Goal: Find specific page/section: Find specific page/section

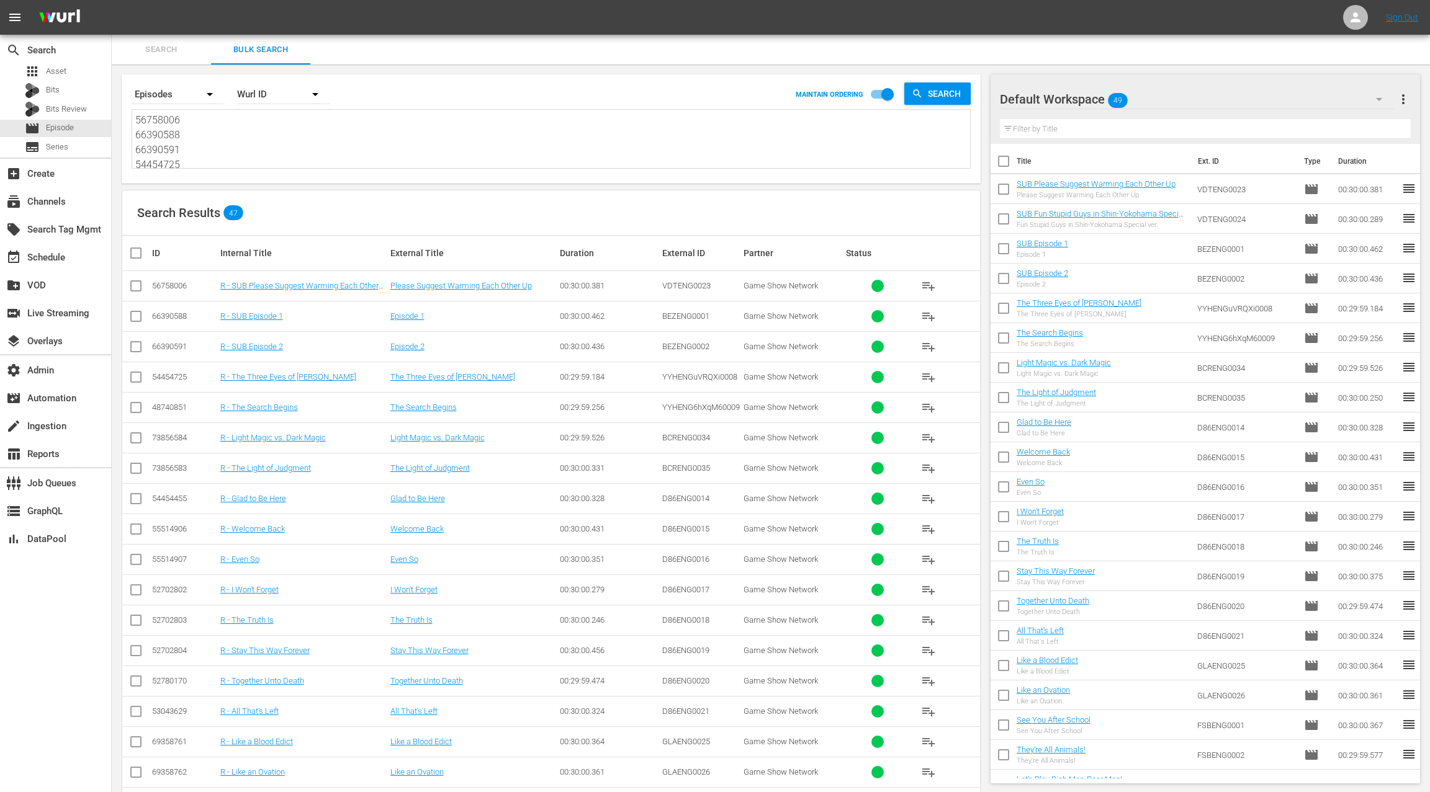
click at [280, 150] on textarea "56758006 66390588 66390591 54454725 48740851 73856584 73856583 54454455 5551490…" at bounding box center [552, 141] width 835 height 56
type textarea "EIFENG0001 EIFENG0002 EIFENG0003 EIFENG0004 EIFENG0005 EIFENG0006 EIFENG0007 EI…"
click at [279, 97] on div "Wurl ID" at bounding box center [283, 94] width 93 height 35
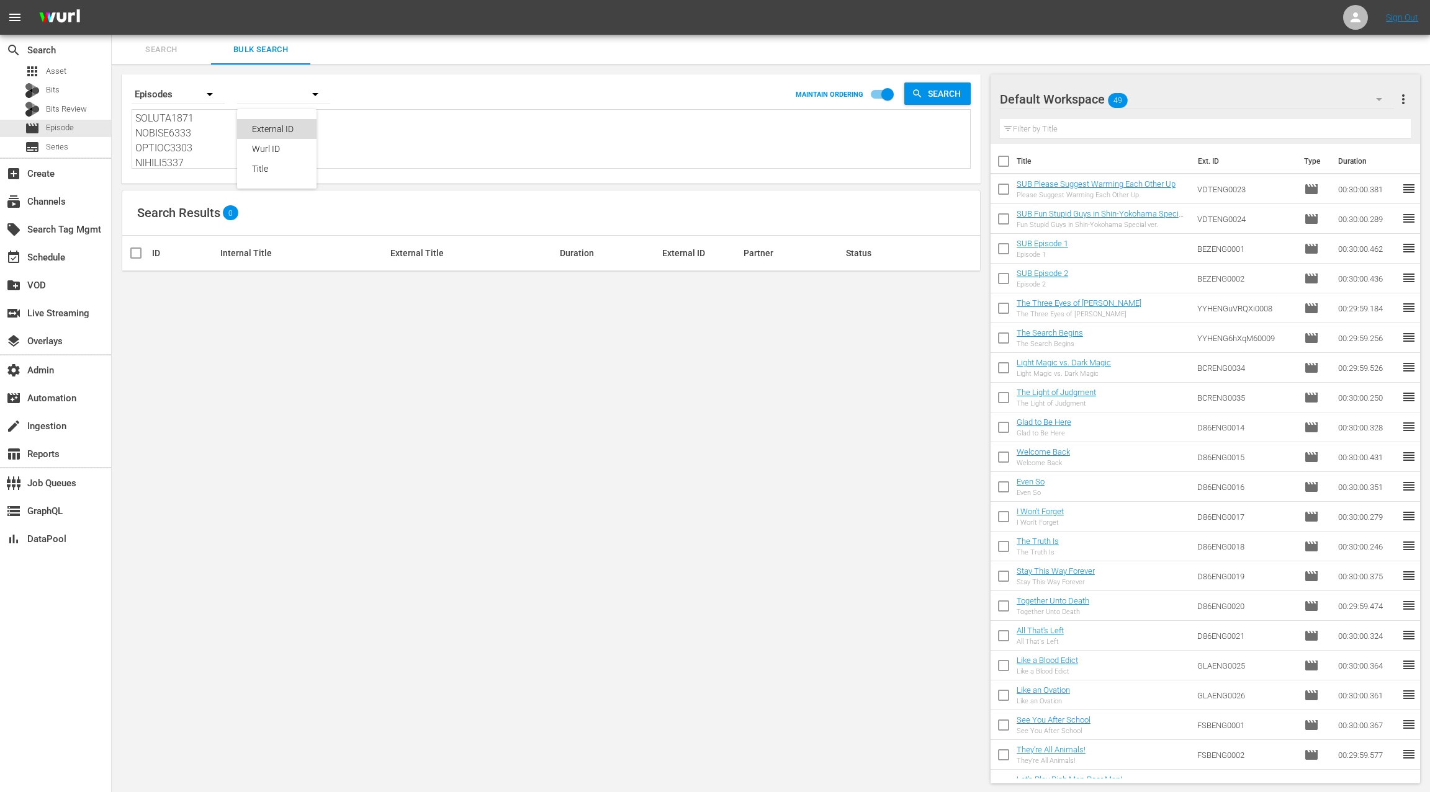
click at [280, 127] on div "External ID" at bounding box center [277, 129] width 50 height 20
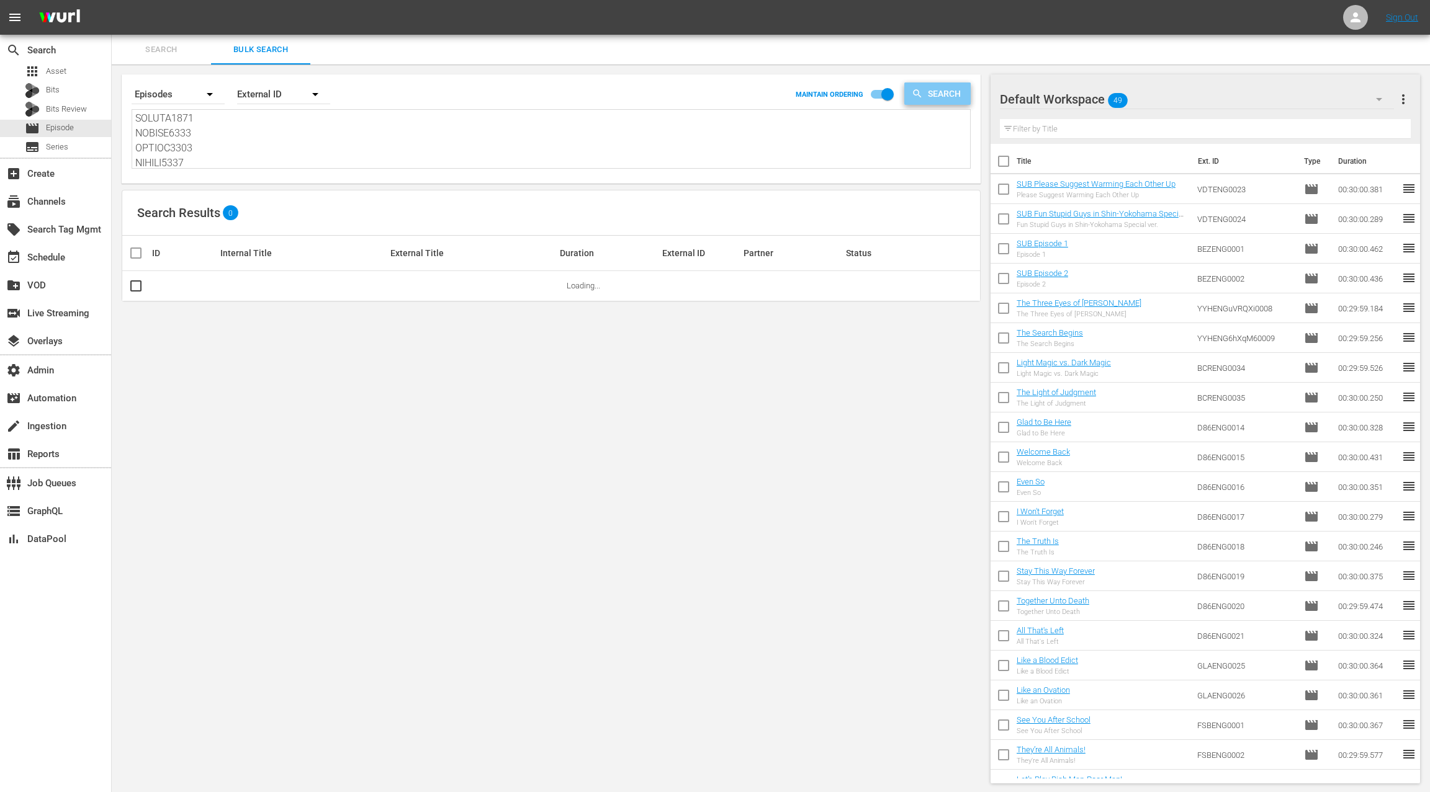
click at [941, 96] on span "Search" at bounding box center [947, 94] width 48 height 22
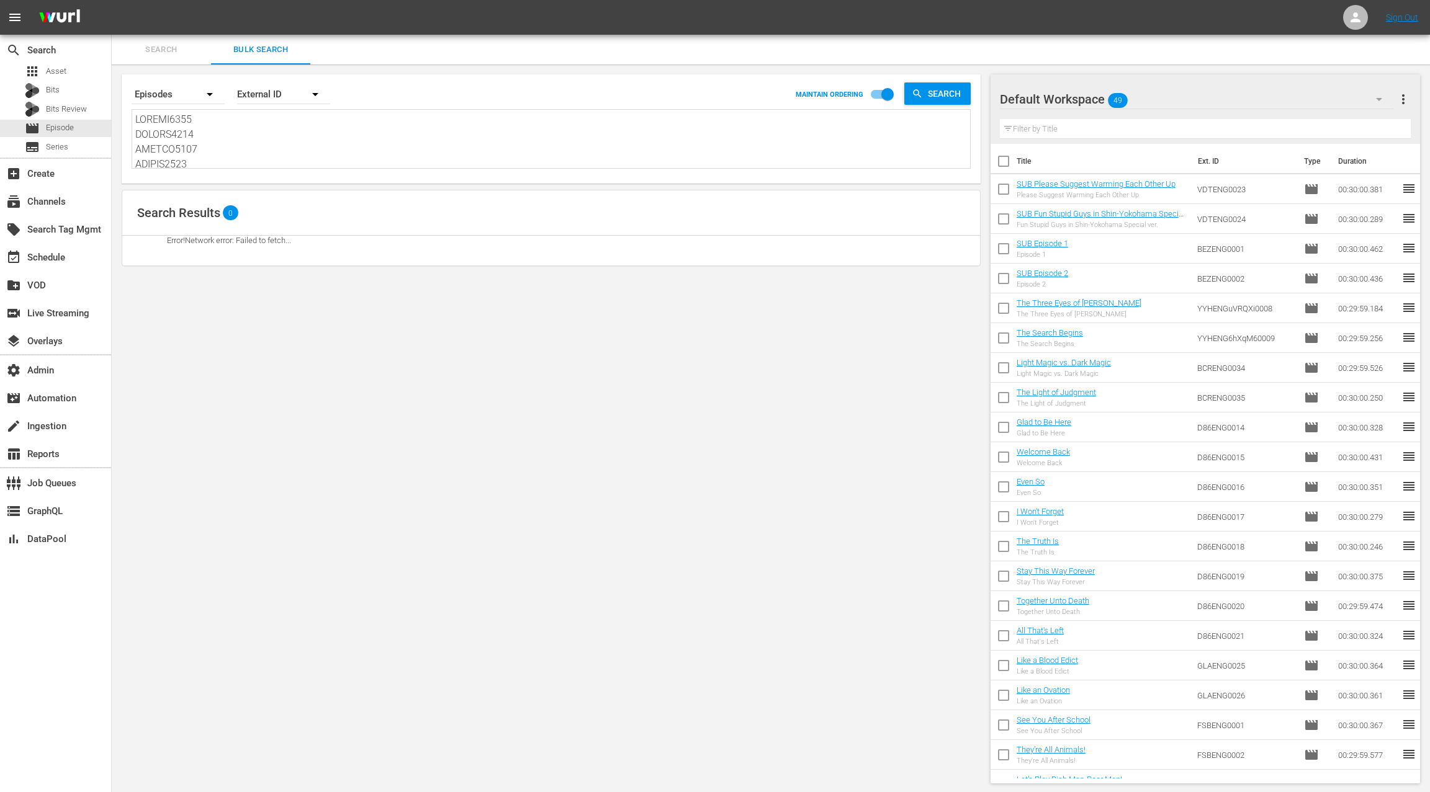
click at [475, 156] on textarea at bounding box center [552, 140] width 835 height 56
click at [475, 148] on textarea at bounding box center [552, 140] width 835 height 56
paste textarea "EIFENG0001 EIFENG0002 EIFENG0003 EIFENG0004 EIFENG0005 EIFENG0006 EIFENG0007 EI…"
paste textarea
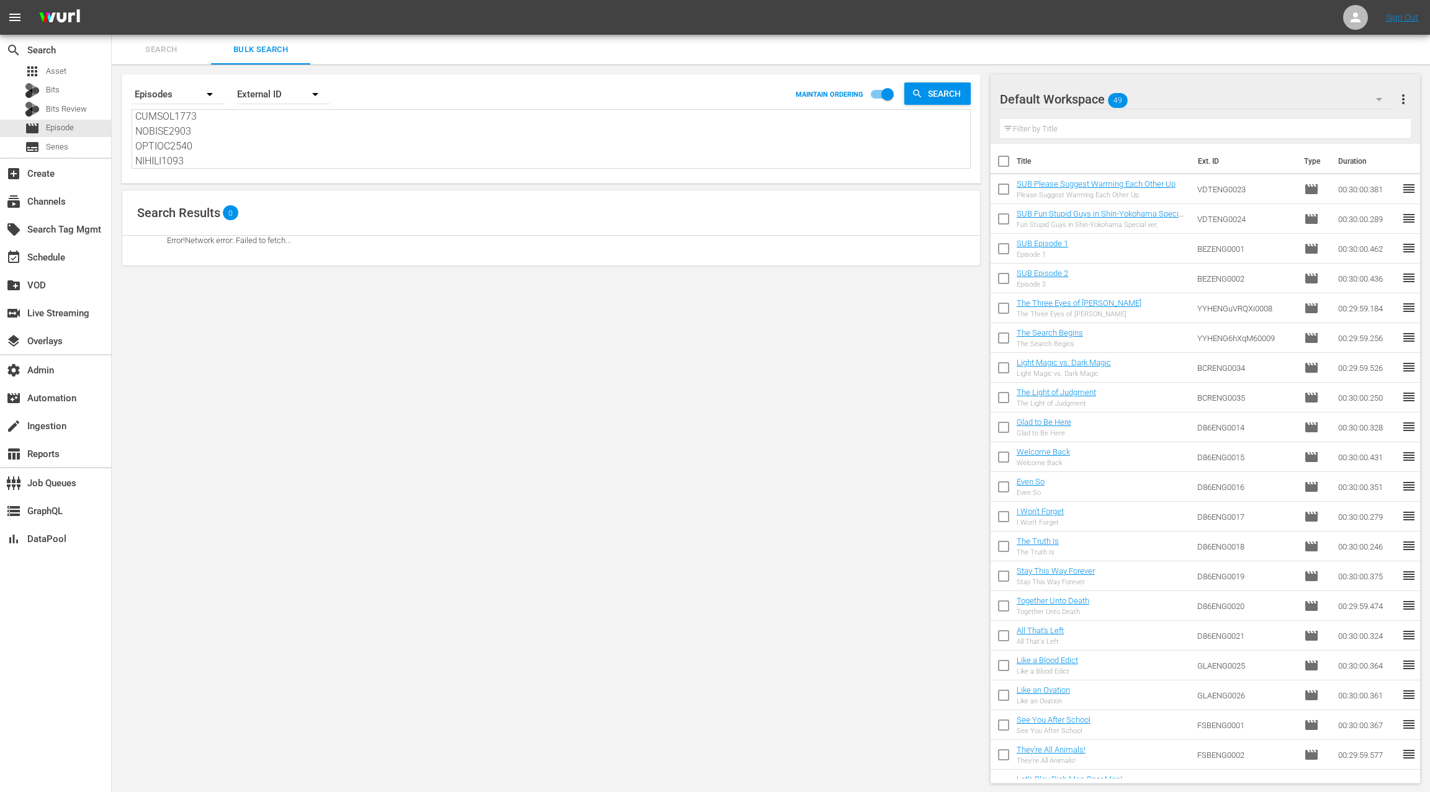
scroll to position [7328, 0]
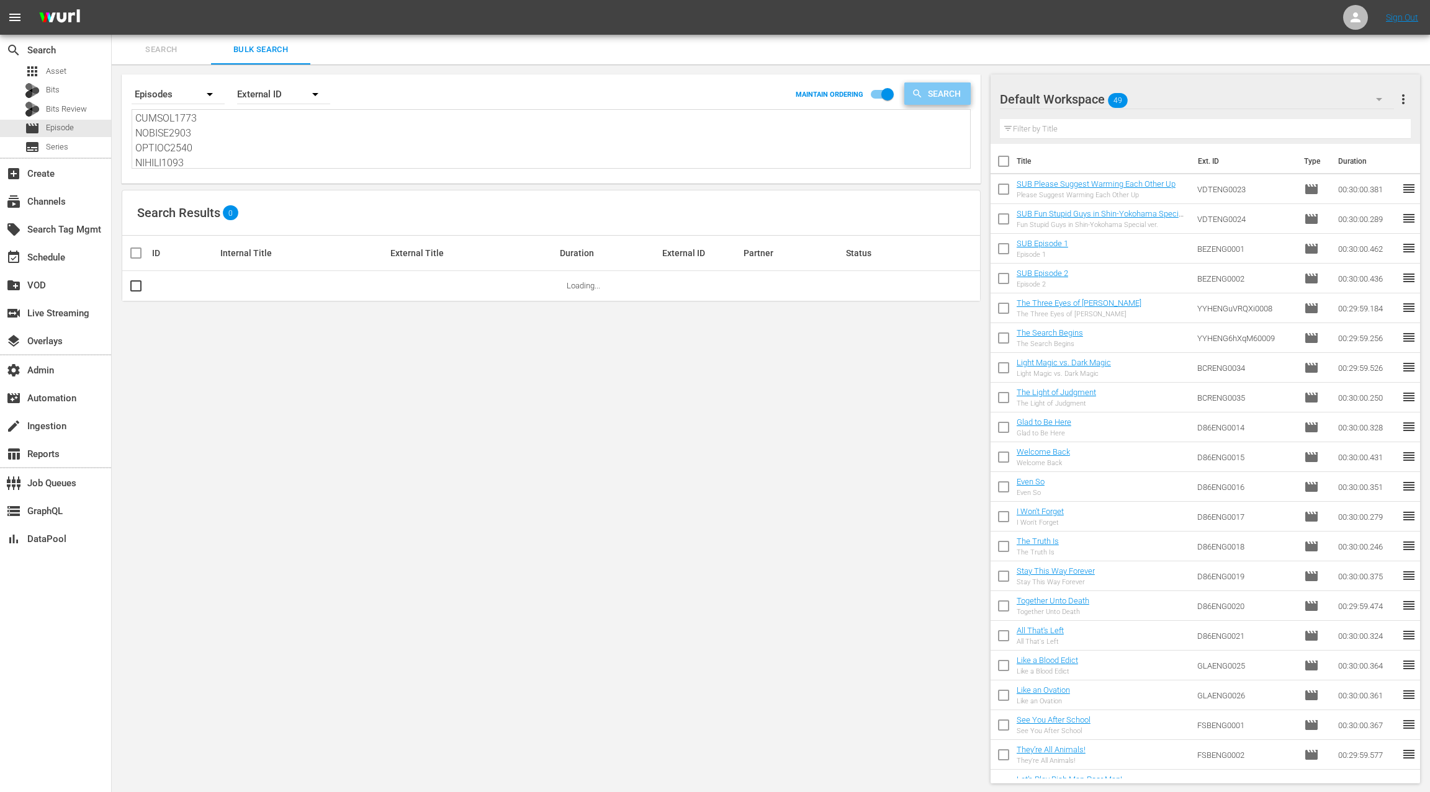
click at [943, 94] on span "Search" at bounding box center [947, 94] width 48 height 22
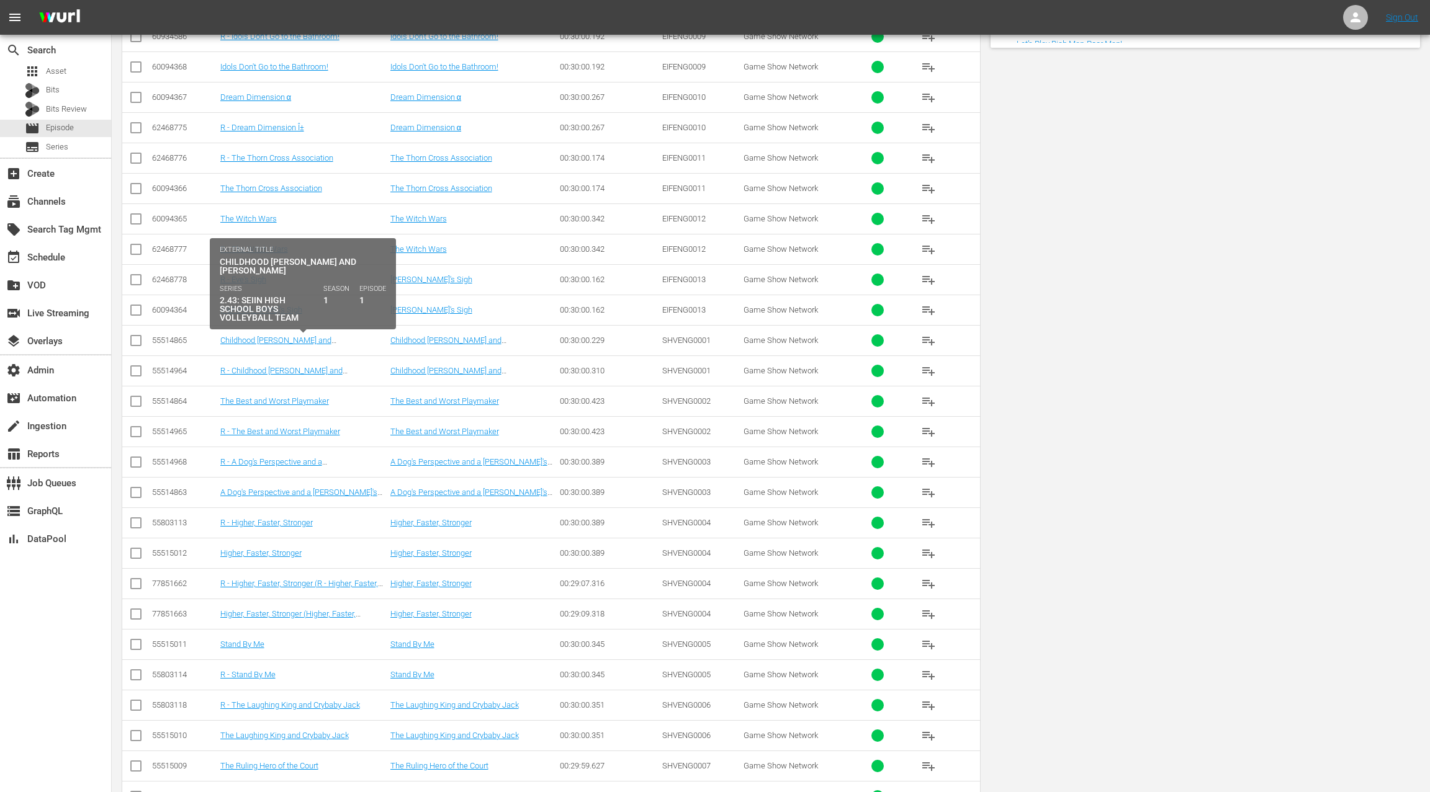
scroll to position [0, 0]
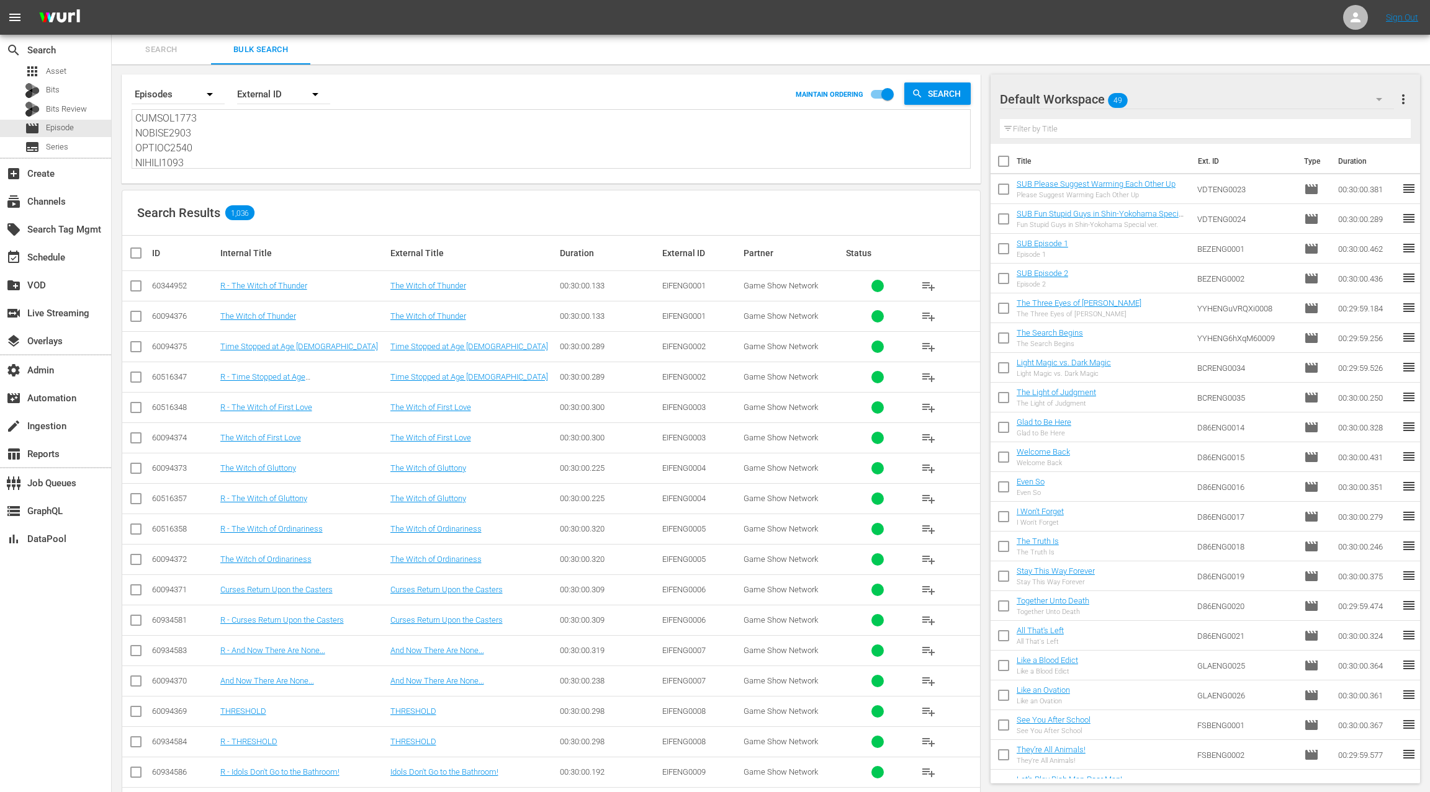
click at [236, 249] on div "Internal Title" at bounding box center [303, 253] width 166 height 10
drag, startPoint x: 236, startPoint y: 249, endPoint x: 280, endPoint y: 256, distance: 44.6
click at [280, 256] on div "Internal Title" at bounding box center [303, 253] width 166 height 10
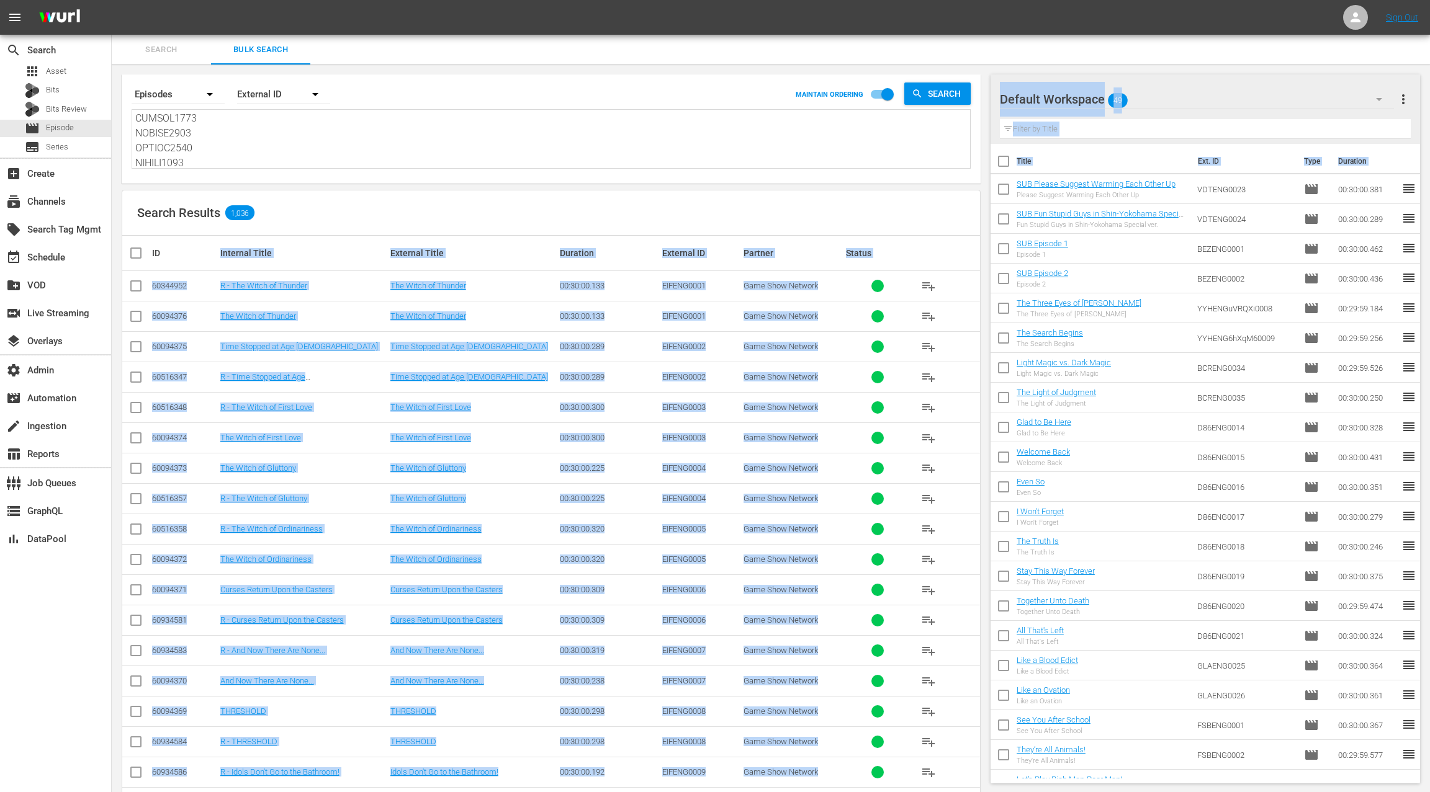
copy body "Internal Title External Title Duration External ID Partner Status 60344952 R - …"
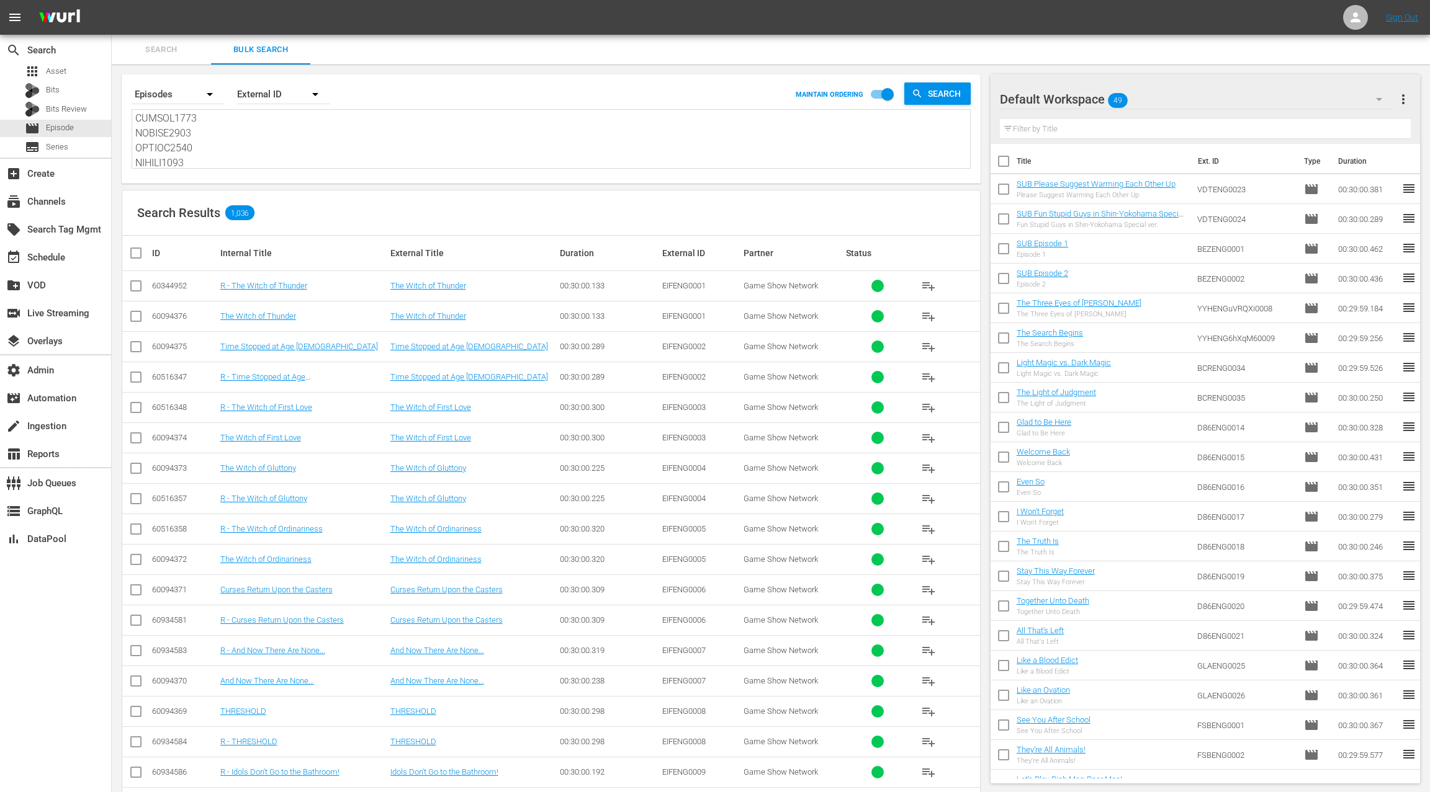
click at [264, 151] on textarea at bounding box center [552, 140] width 835 height 56
paste textarea "BROENGuZmVUu0001 BROENGAQoLFs0002 BROUNC0003 BROUNC0004 BROUNC0005 BROUNC0006 B…"
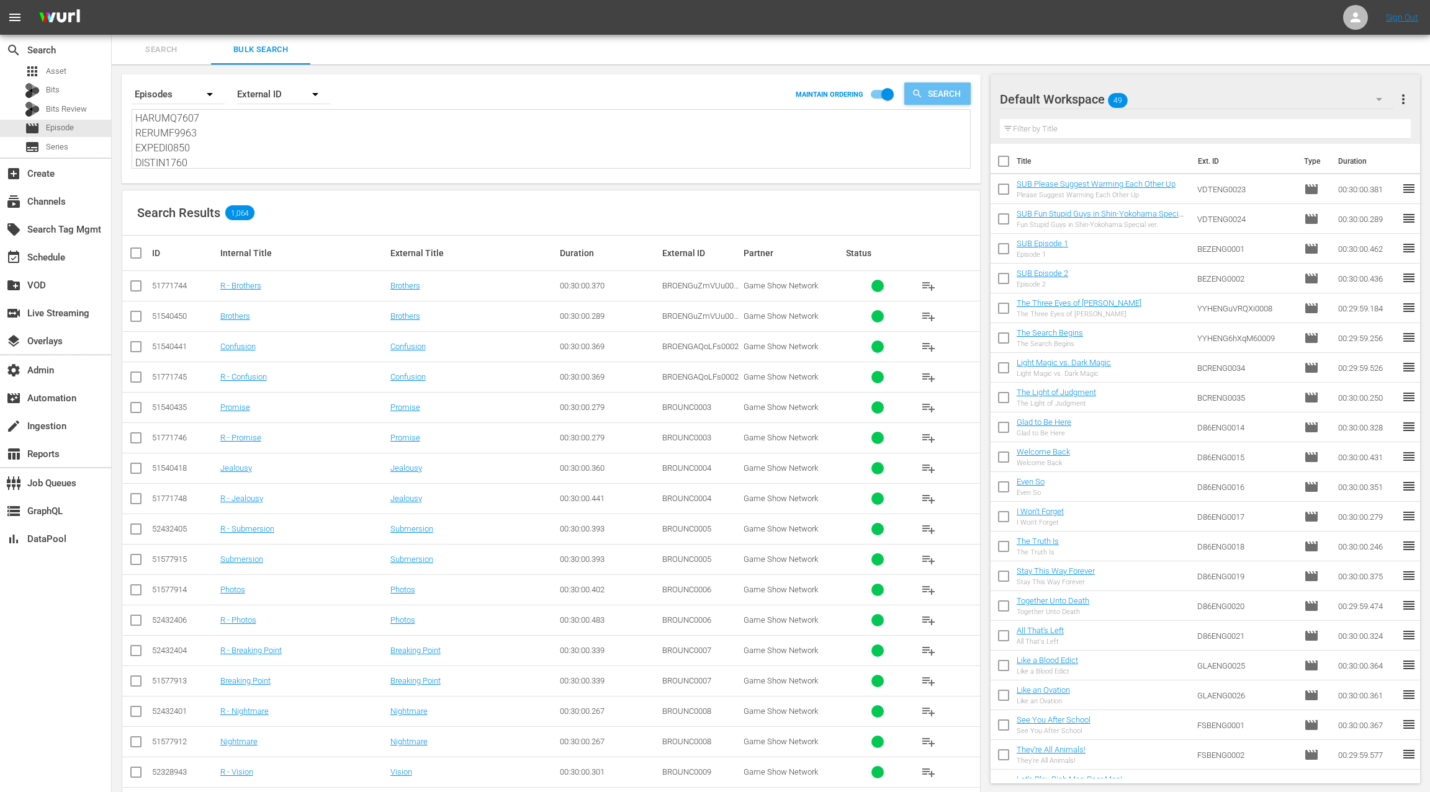
click at [938, 88] on span "Search" at bounding box center [947, 94] width 48 height 22
click at [235, 253] on div "Internal Title" at bounding box center [303, 253] width 166 height 10
drag, startPoint x: 235, startPoint y: 253, endPoint x: 274, endPoint y: 251, distance: 39.1
click at [274, 251] on div "Internal Title" at bounding box center [303, 253] width 166 height 10
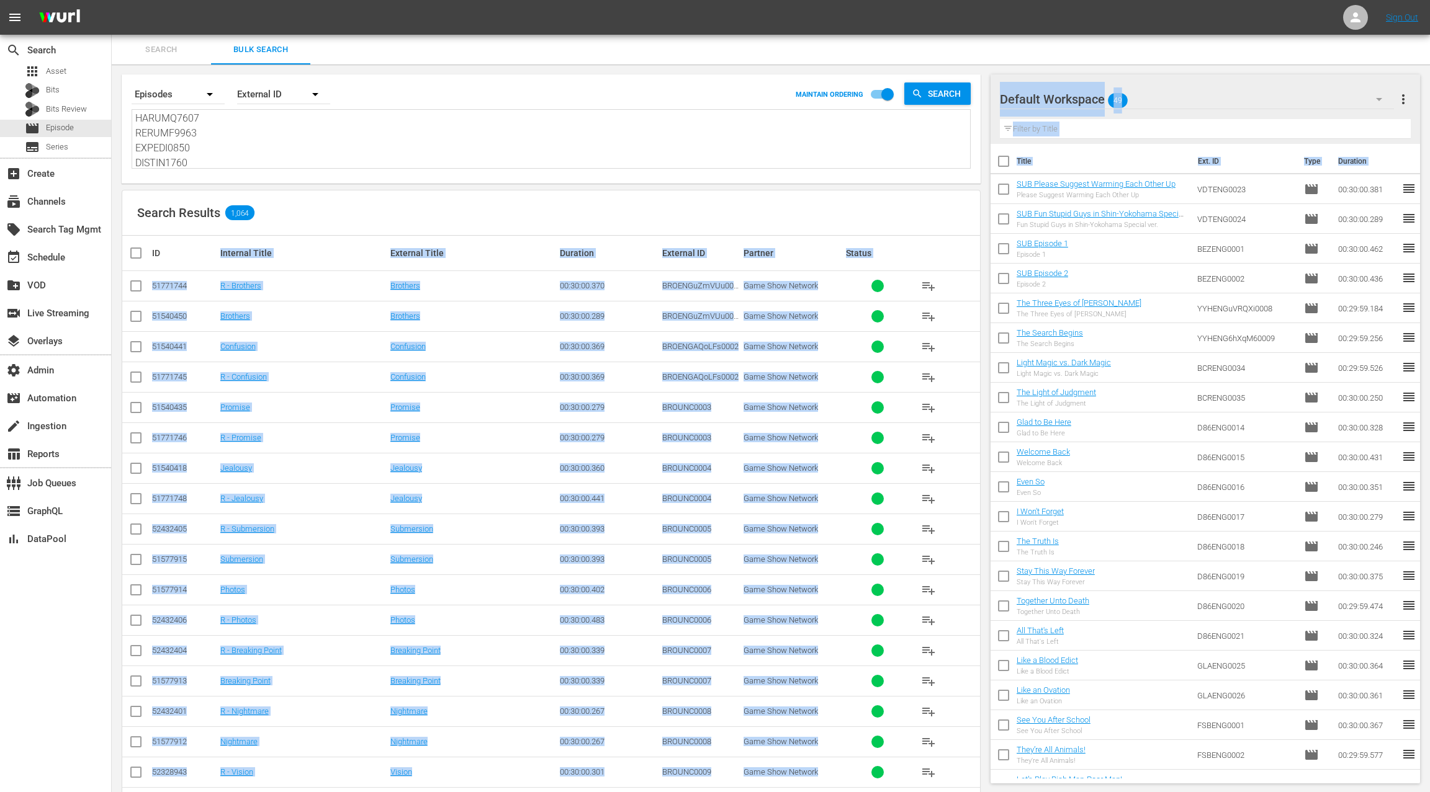
copy body "Internal Title External Title Duration External ID Partner Status 51771744 R - …"
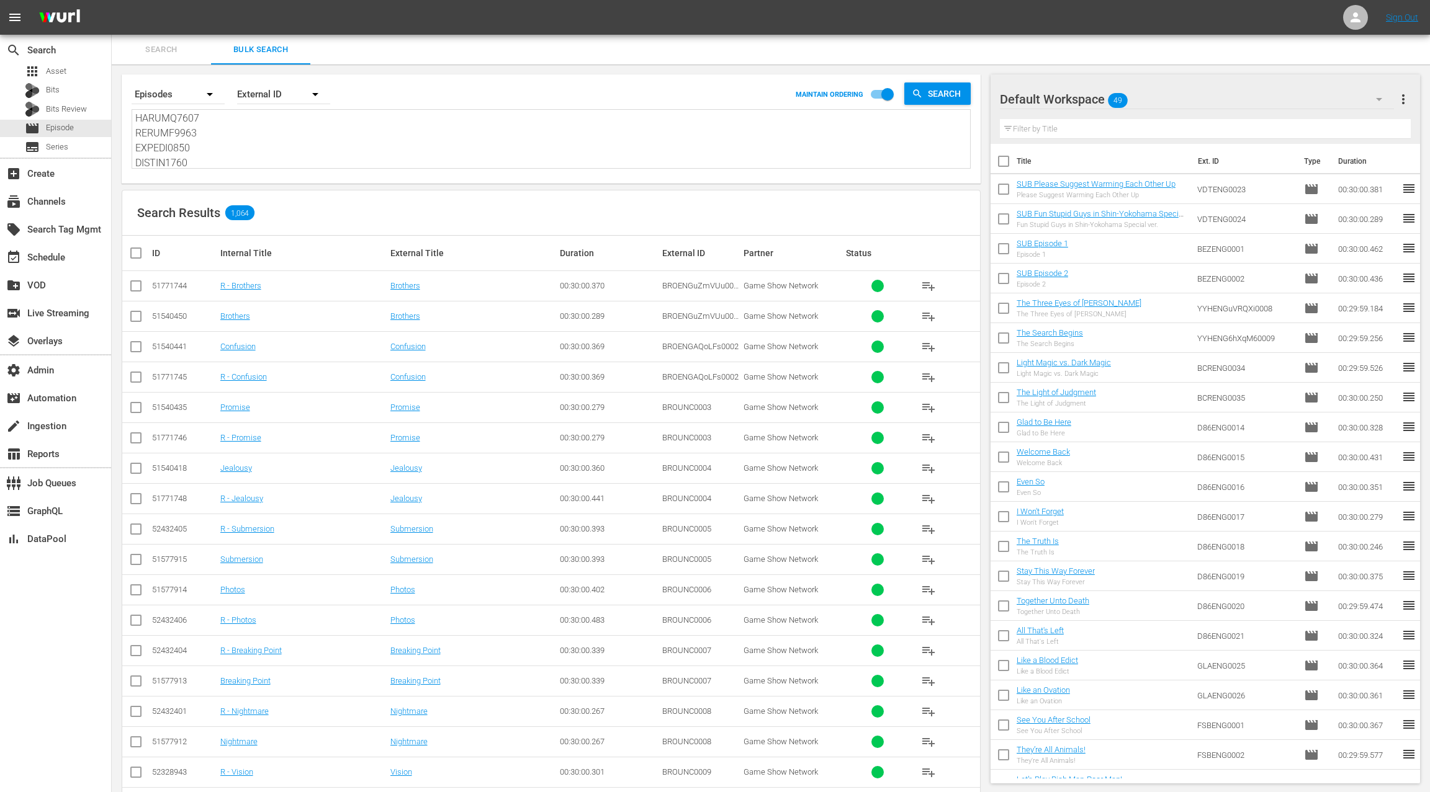
click at [284, 146] on textarea at bounding box center [552, 140] width 835 height 56
paste textarea "FSBENG0059 FSBENG0060 FSBENG0061 FSBENG0062 FSBENG0063 GALENG0001 GALENG0002 GA…"
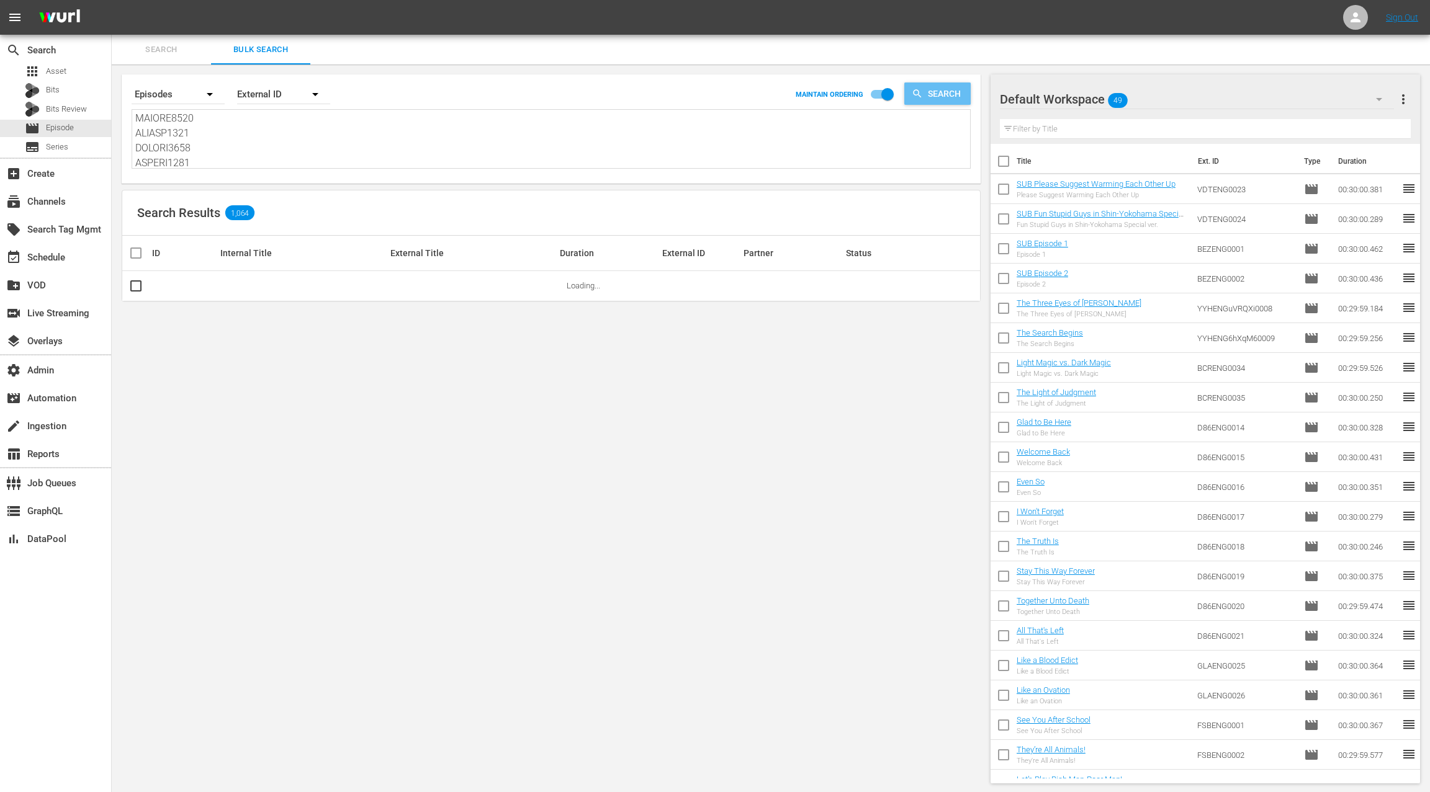
type textarea "FSBENG0059 FSBENG0060 FSBENG0061 FSBENG0062 FSBENG0063 GALENG0001 GALENG0002 GA…"
click at [934, 96] on span "Search" at bounding box center [947, 94] width 48 height 22
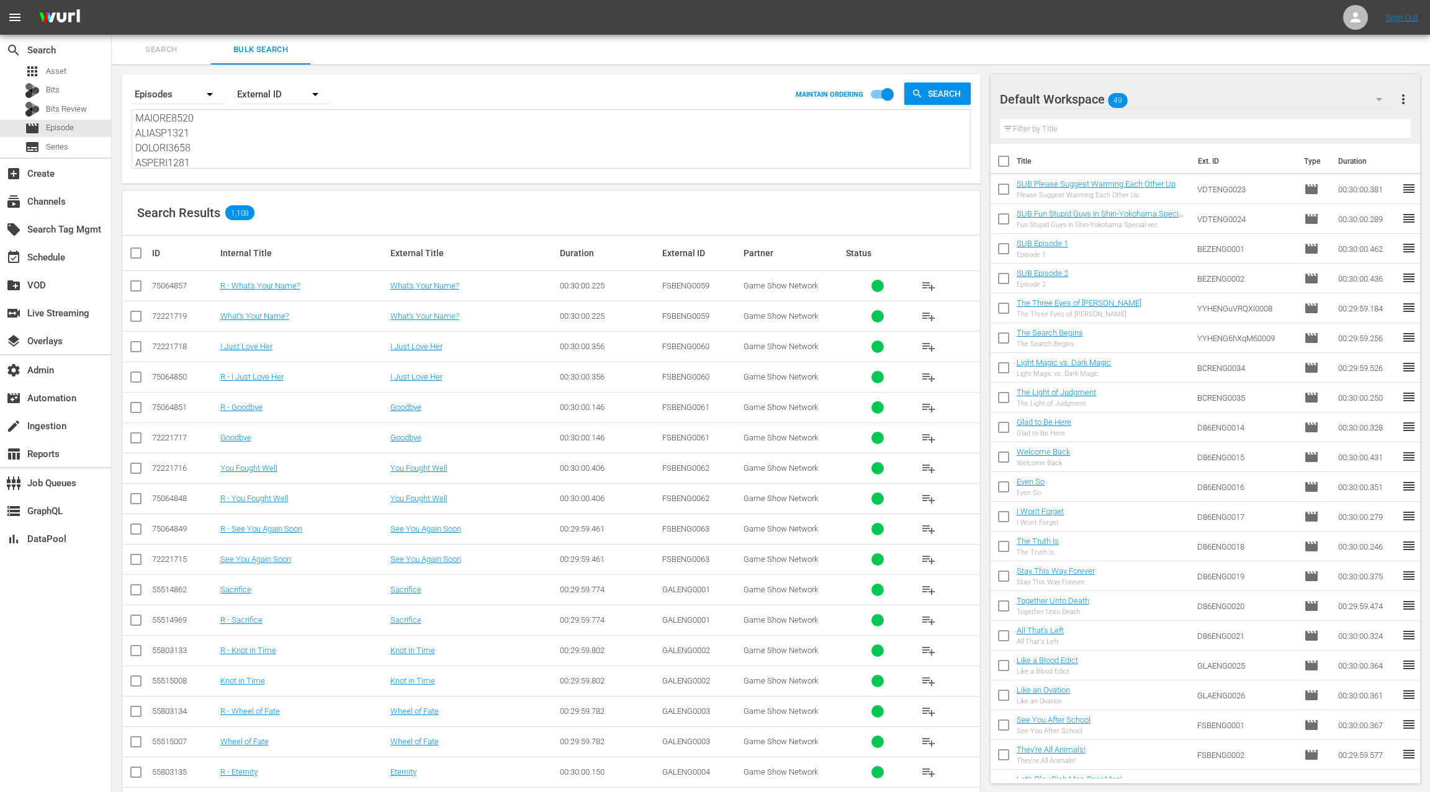
click at [230, 253] on div "Internal Title" at bounding box center [303, 253] width 166 height 10
drag, startPoint x: 230, startPoint y: 253, endPoint x: 292, endPoint y: 256, distance: 62.7
click at [292, 256] on div "Internal Title" at bounding box center [303, 253] width 166 height 10
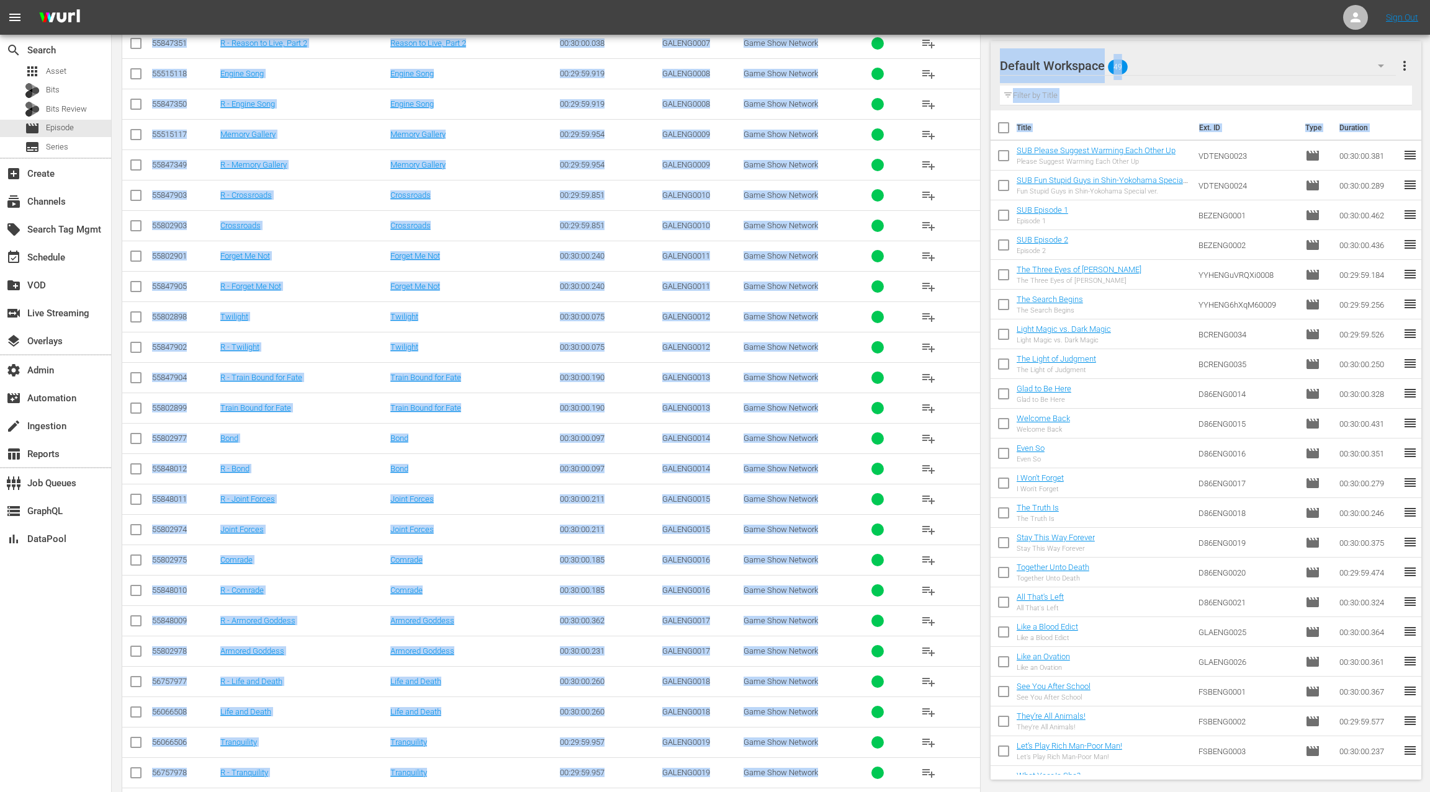
scroll to position [1458, 0]
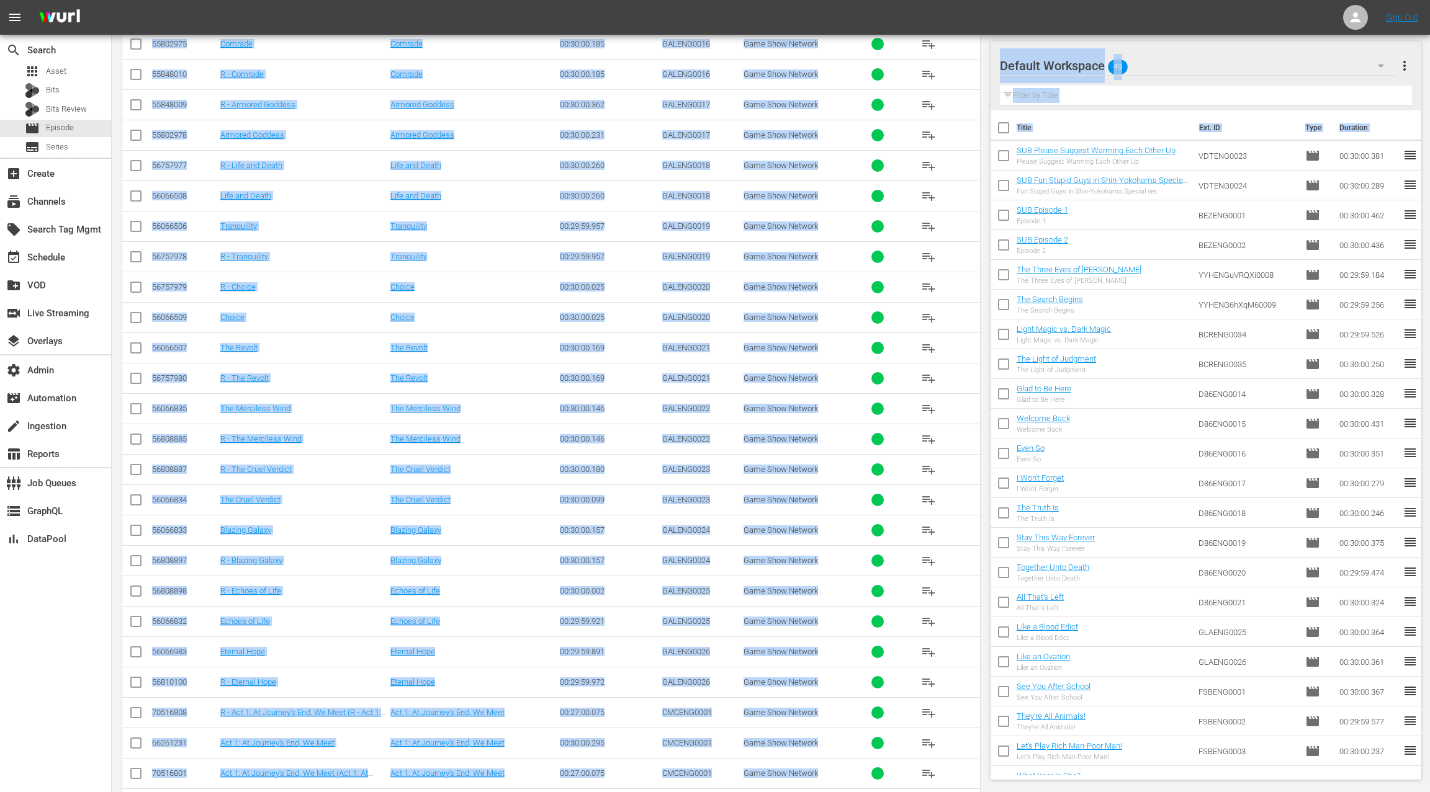
click at [475, 404] on div "The Merciless Wind" at bounding box center [473, 408] width 166 height 9
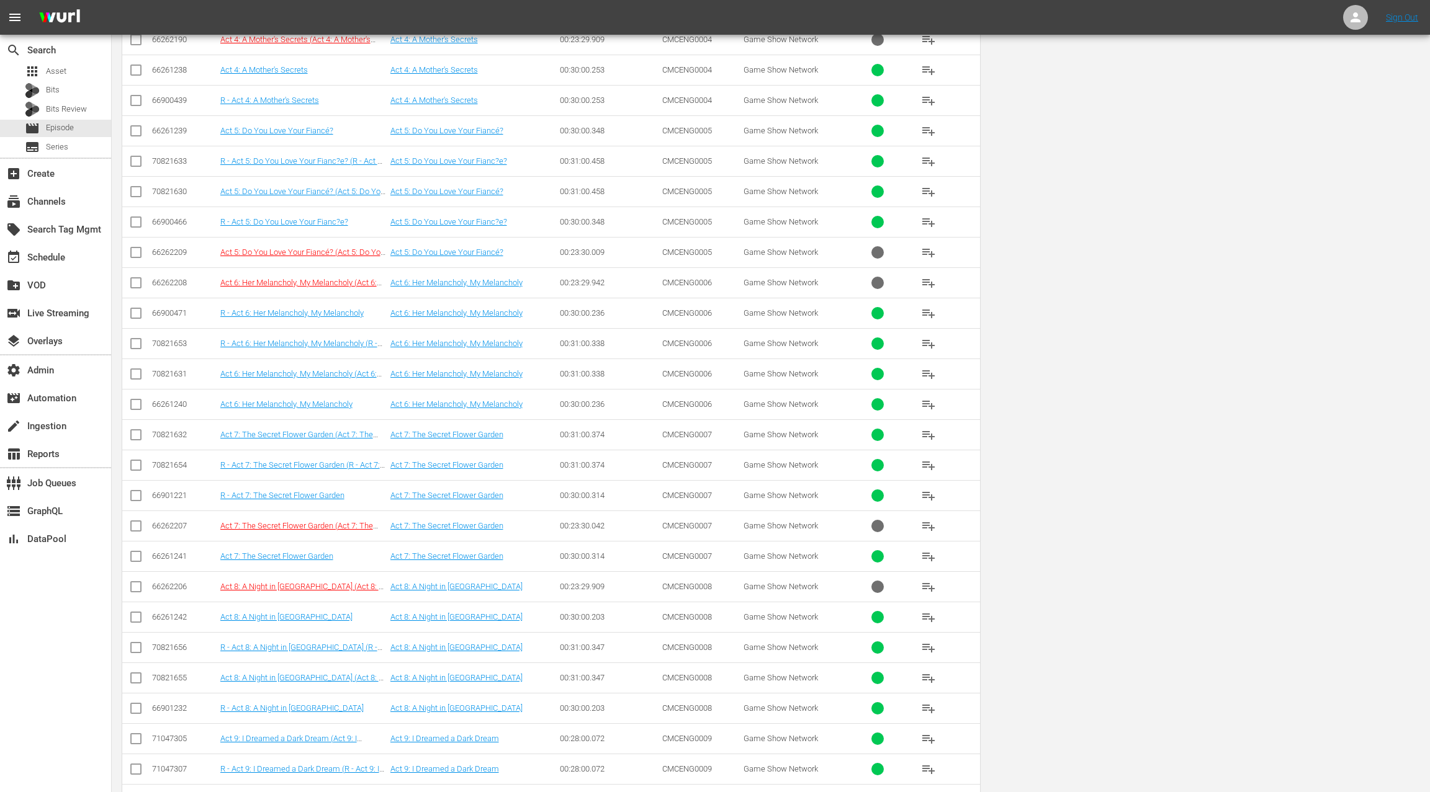
scroll to position [0, 0]
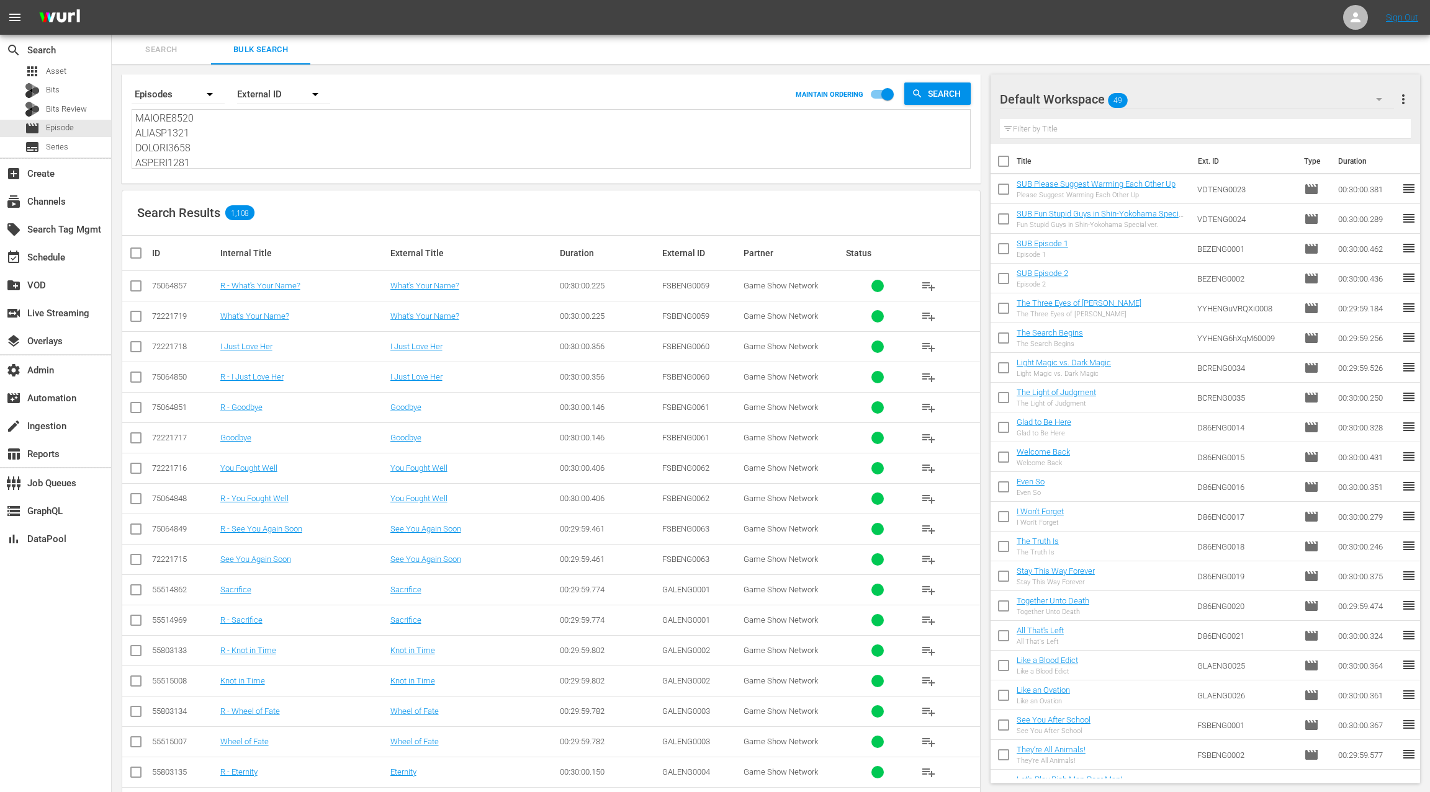
click at [240, 252] on div "Internal Title" at bounding box center [303, 253] width 166 height 10
drag, startPoint x: 240, startPoint y: 252, endPoint x: 293, endPoint y: 256, distance: 52.9
click at [293, 256] on div "Internal Title" at bounding box center [303, 253] width 166 height 10
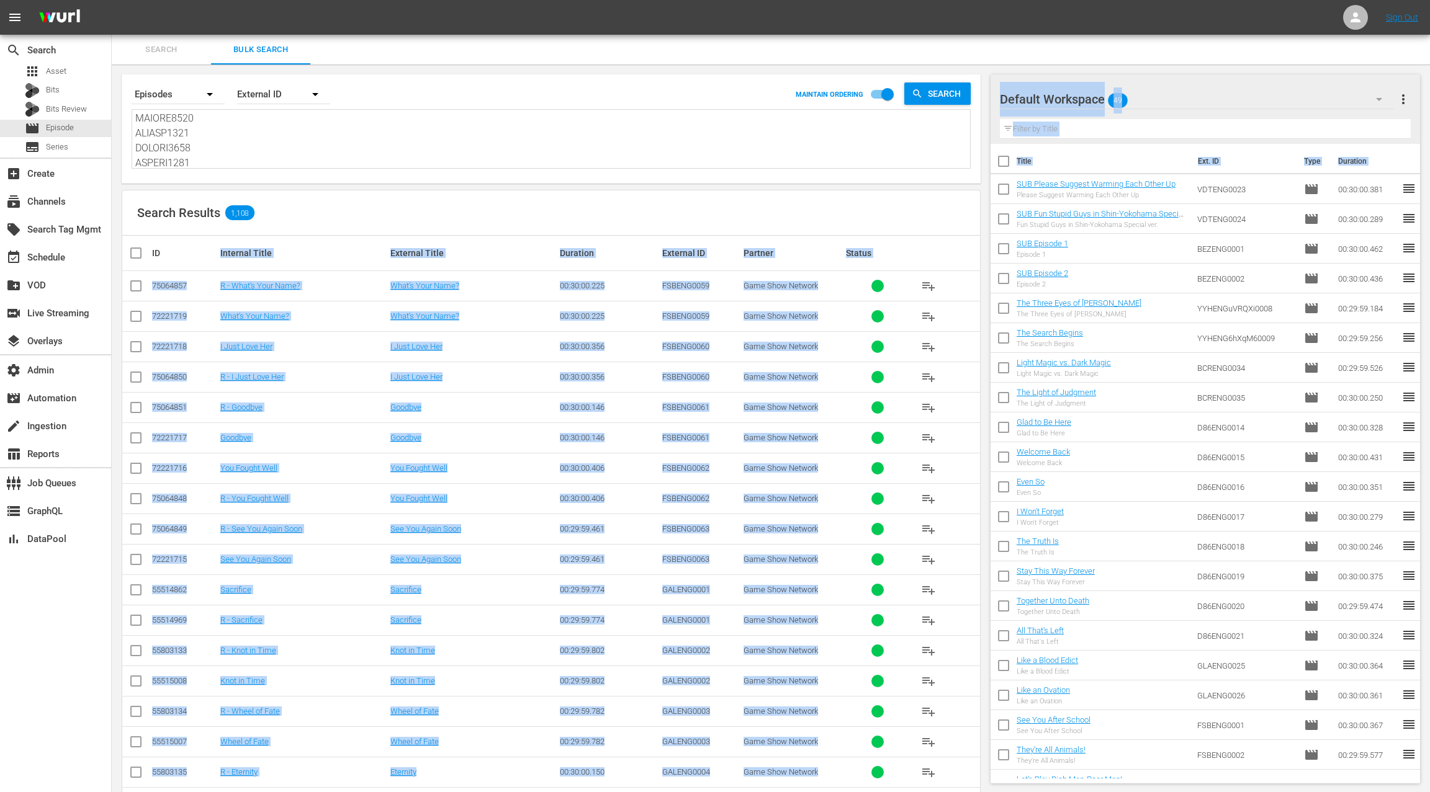
copy body "Internal Title External Title Duration External ID Partner Status 75064857 R - …"
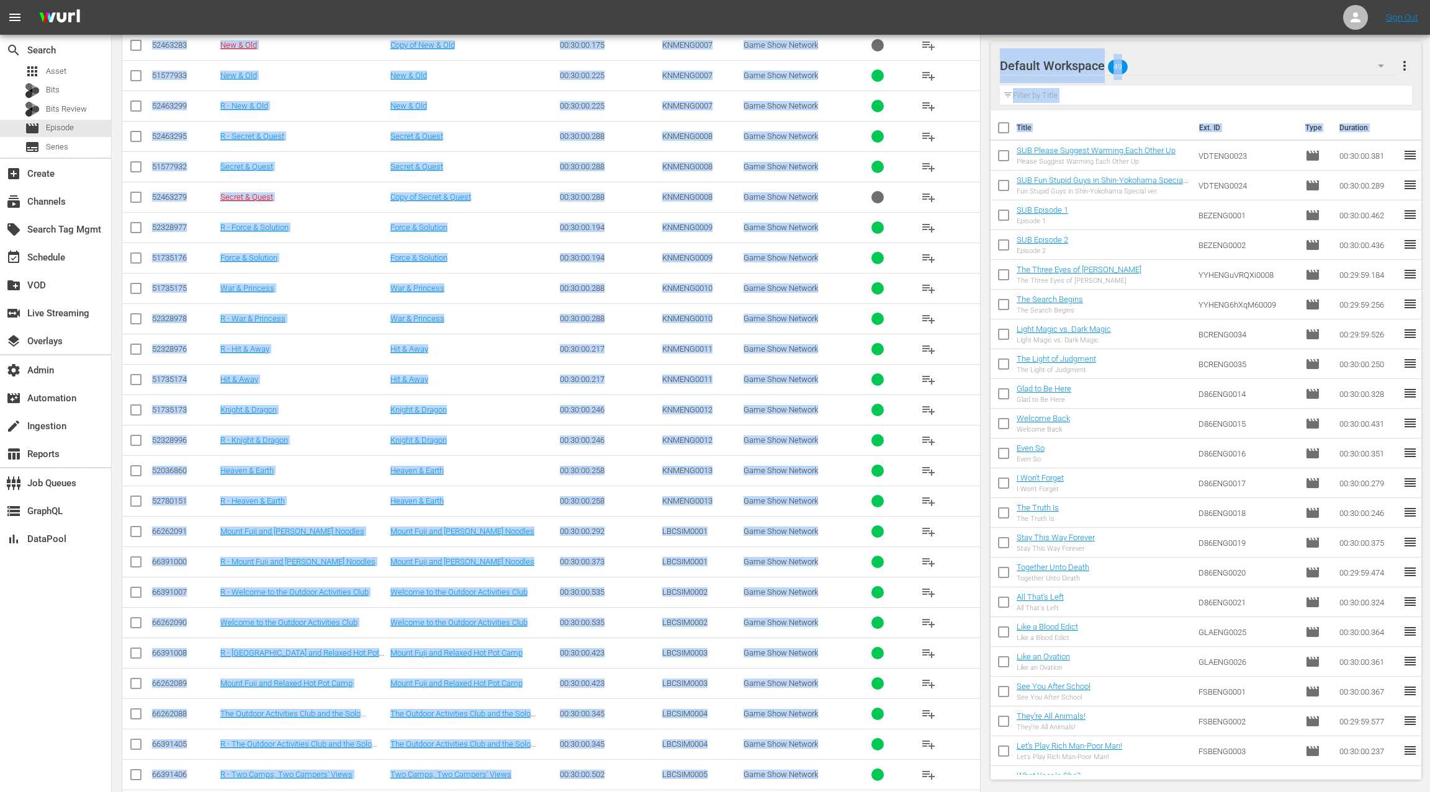
scroll to position [32960, 0]
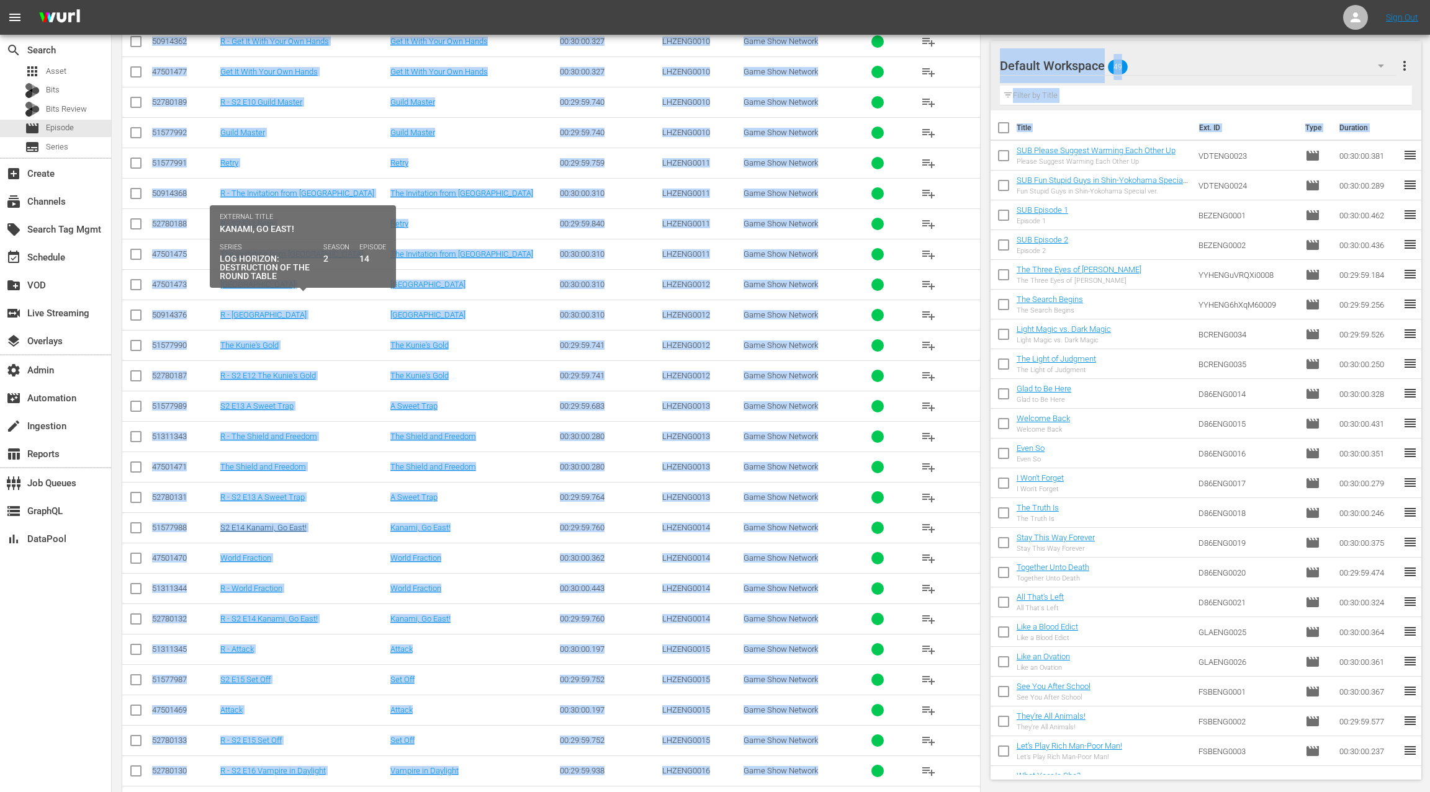
copy body "Internal Title External Title Duration External ID Partner Status 75064857 R - …"
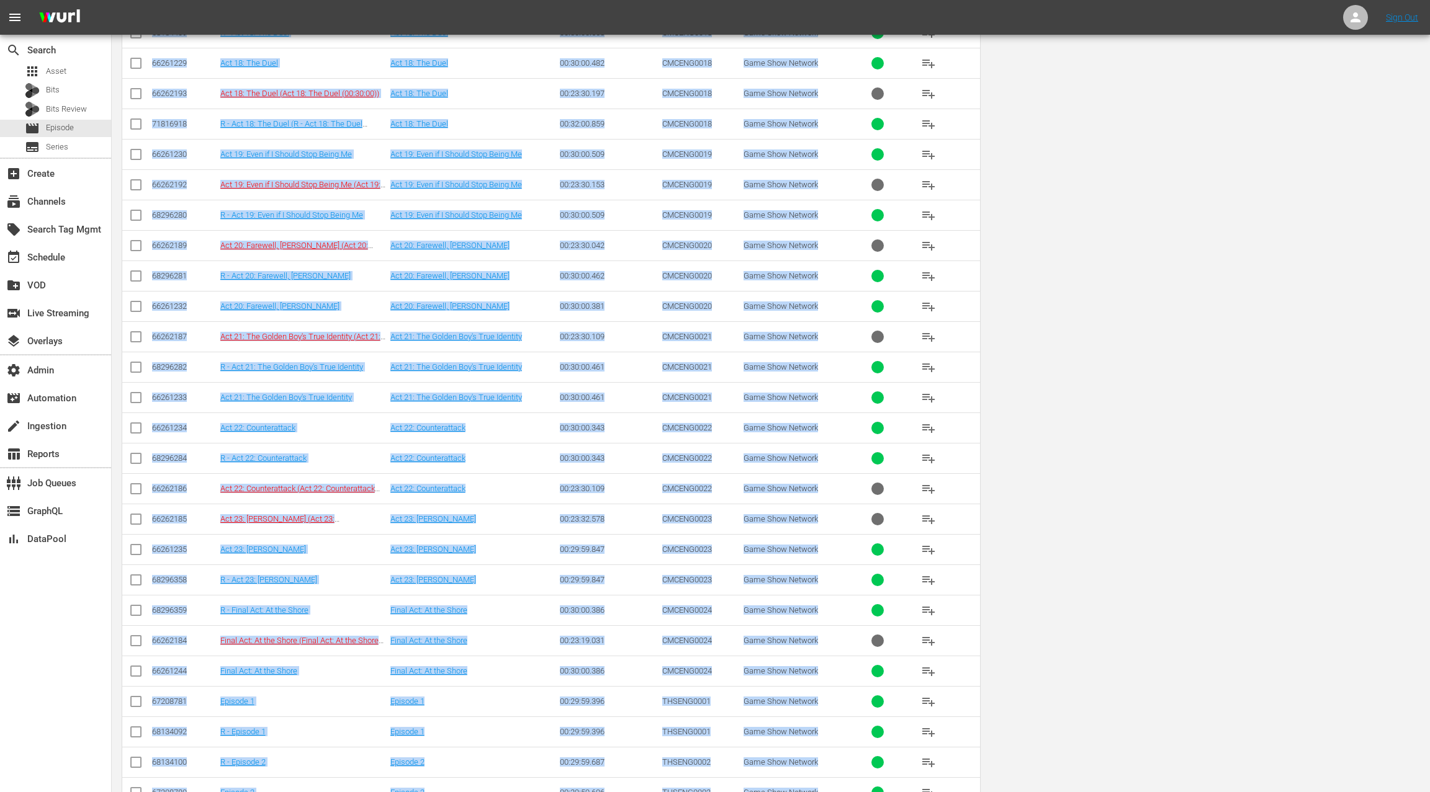
scroll to position [0, 0]
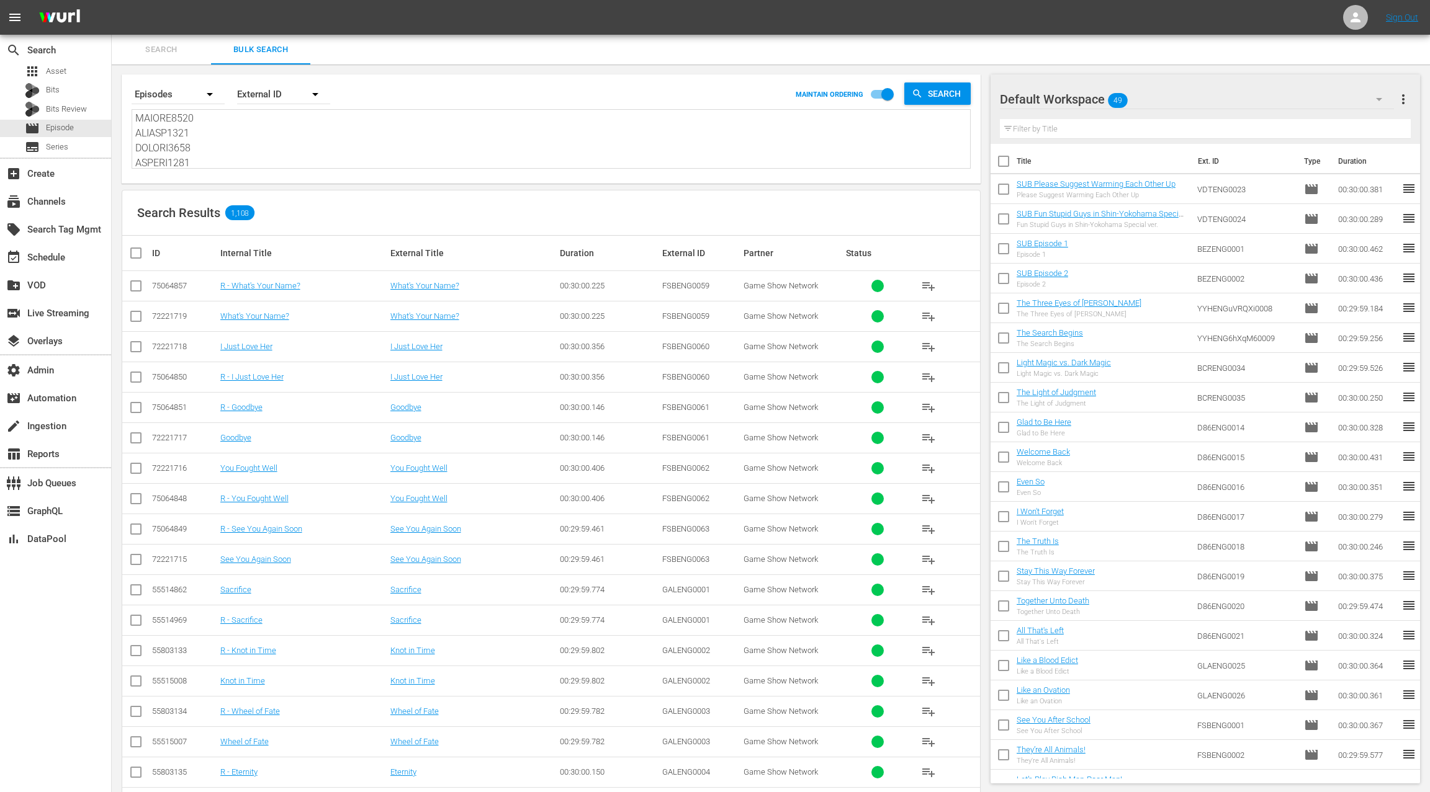
click at [325, 136] on textarea at bounding box center [552, 140] width 835 height 56
paste textarea "LHZENG0018 LHZENG0019 LHZENG0020 LHZENG0021 LHZENG0022 LHZENG0023 LHZENG0024 LH…"
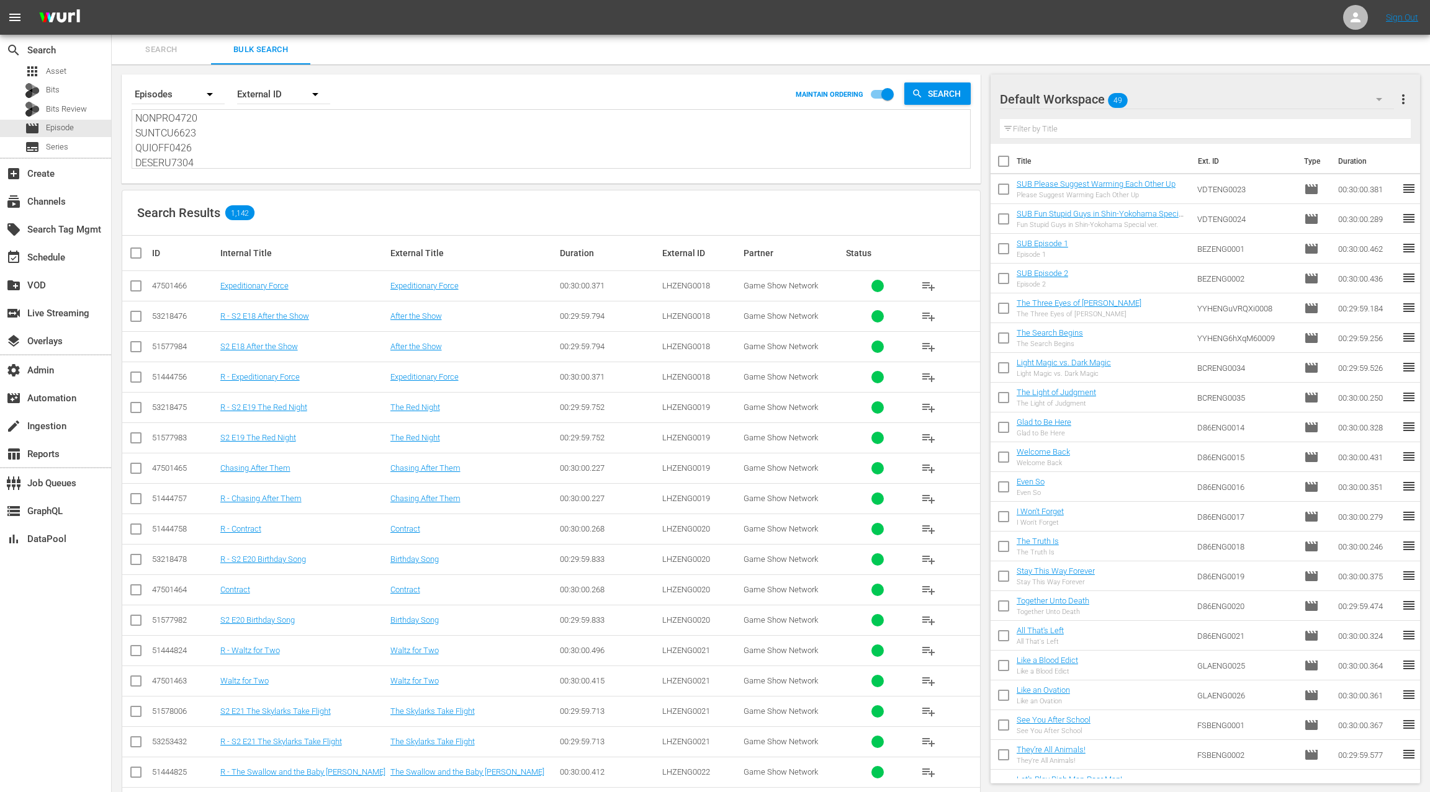
type textarea "LHZENG0018 LHZENG0019 LHZENG0020 LHZENG0021 LHZENG0022 LHZENG0023 LHZENG0024 LH…"
click at [235, 253] on div "Internal Title" at bounding box center [303, 253] width 166 height 10
drag, startPoint x: 235, startPoint y: 253, endPoint x: 293, endPoint y: 255, distance: 57.7
click at [293, 255] on div "Internal Title" at bounding box center [303, 253] width 166 height 10
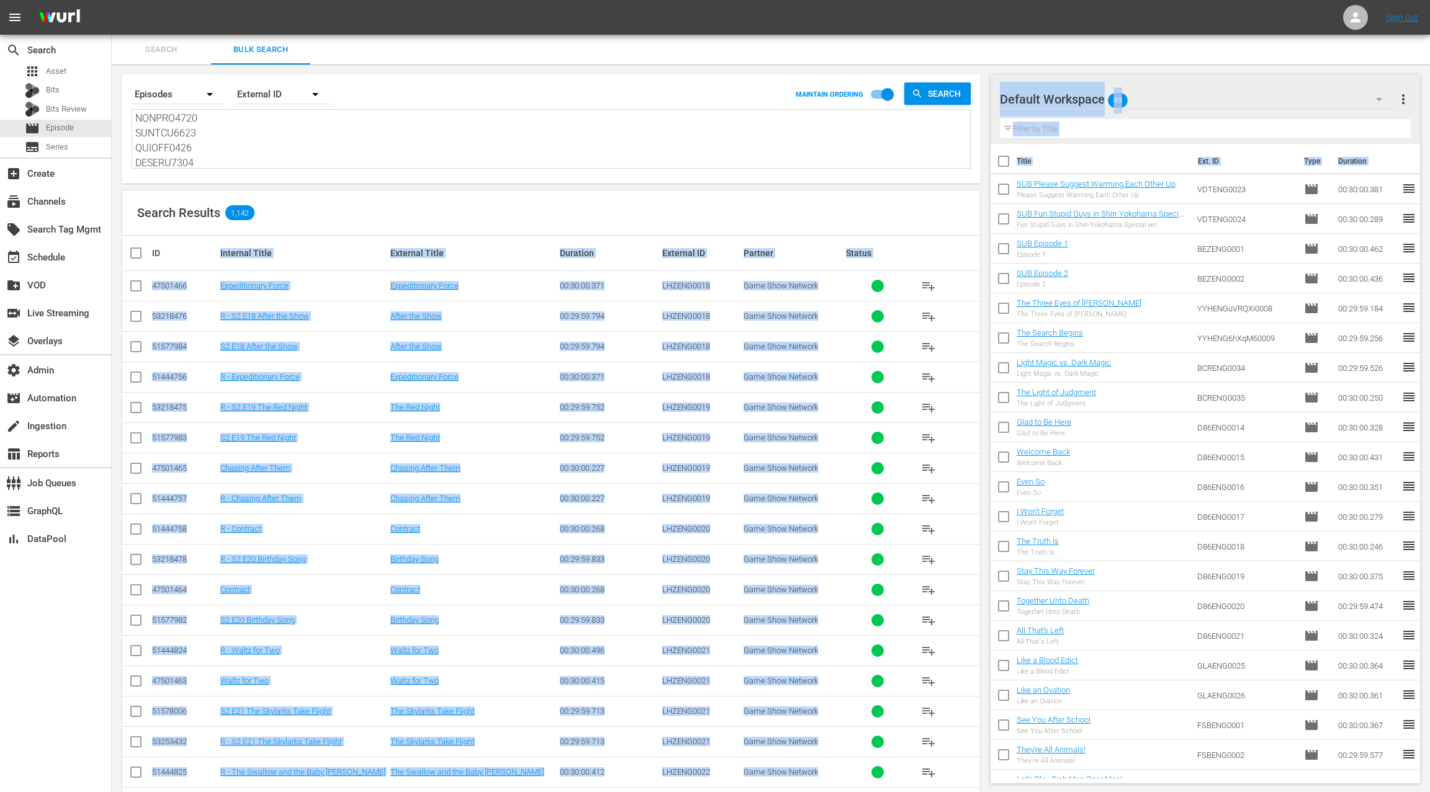
copy body "Internal Title External Title Duration External ID Partner Status 47501466 Expe…"
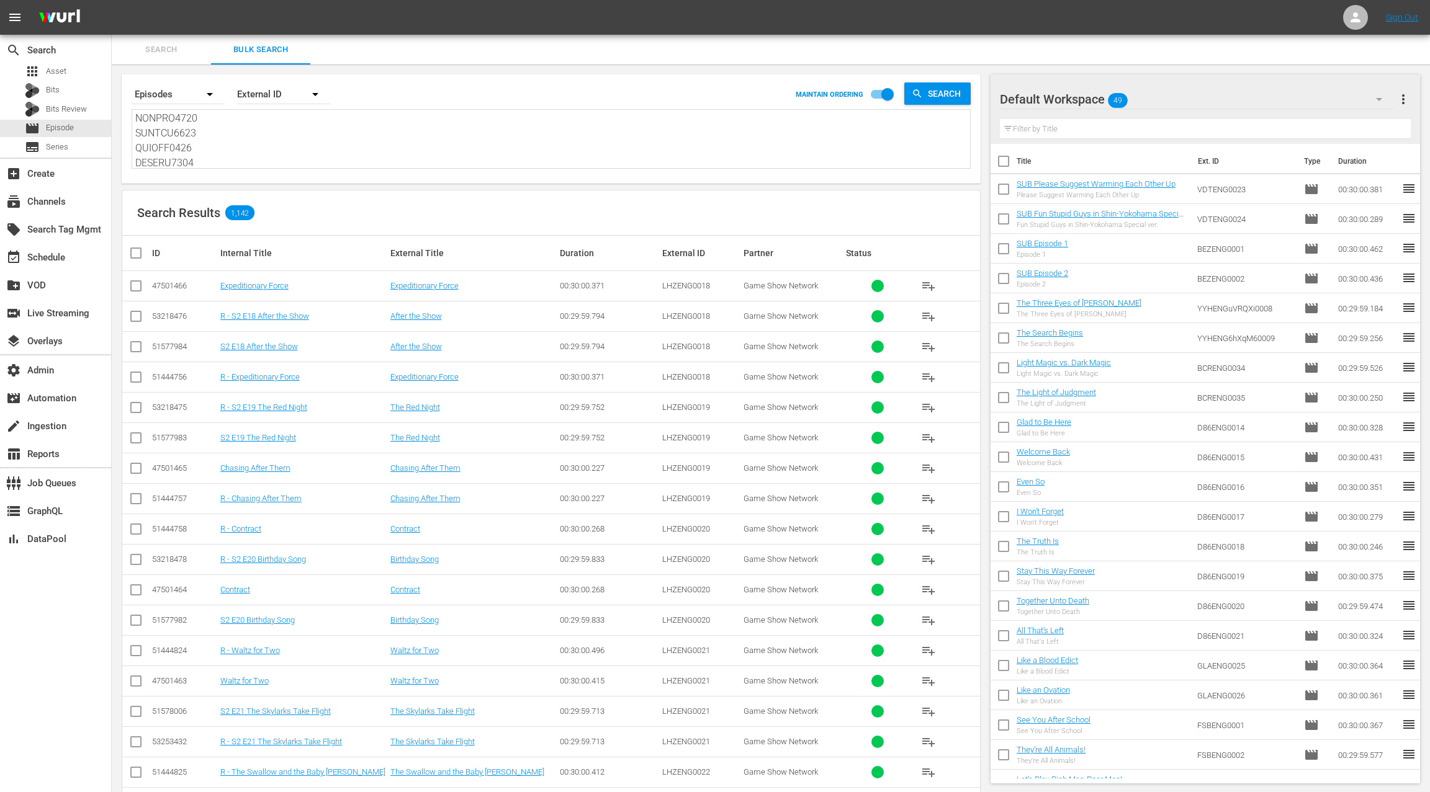
click at [356, 141] on textarea at bounding box center [552, 140] width 835 height 56
paste textarea "MJRENGV001 MJRENGS001 MJRENG0024 MJRENG0025 MJRENG0026 MJRENG0027 MJRENG0028 MJ…"
type textarea "MJRENGV001 MJRENGS001 MJRENG0024 MJRENG0025 MJRENG0026 MJRENG0027 MJRENG0028 MJ…"
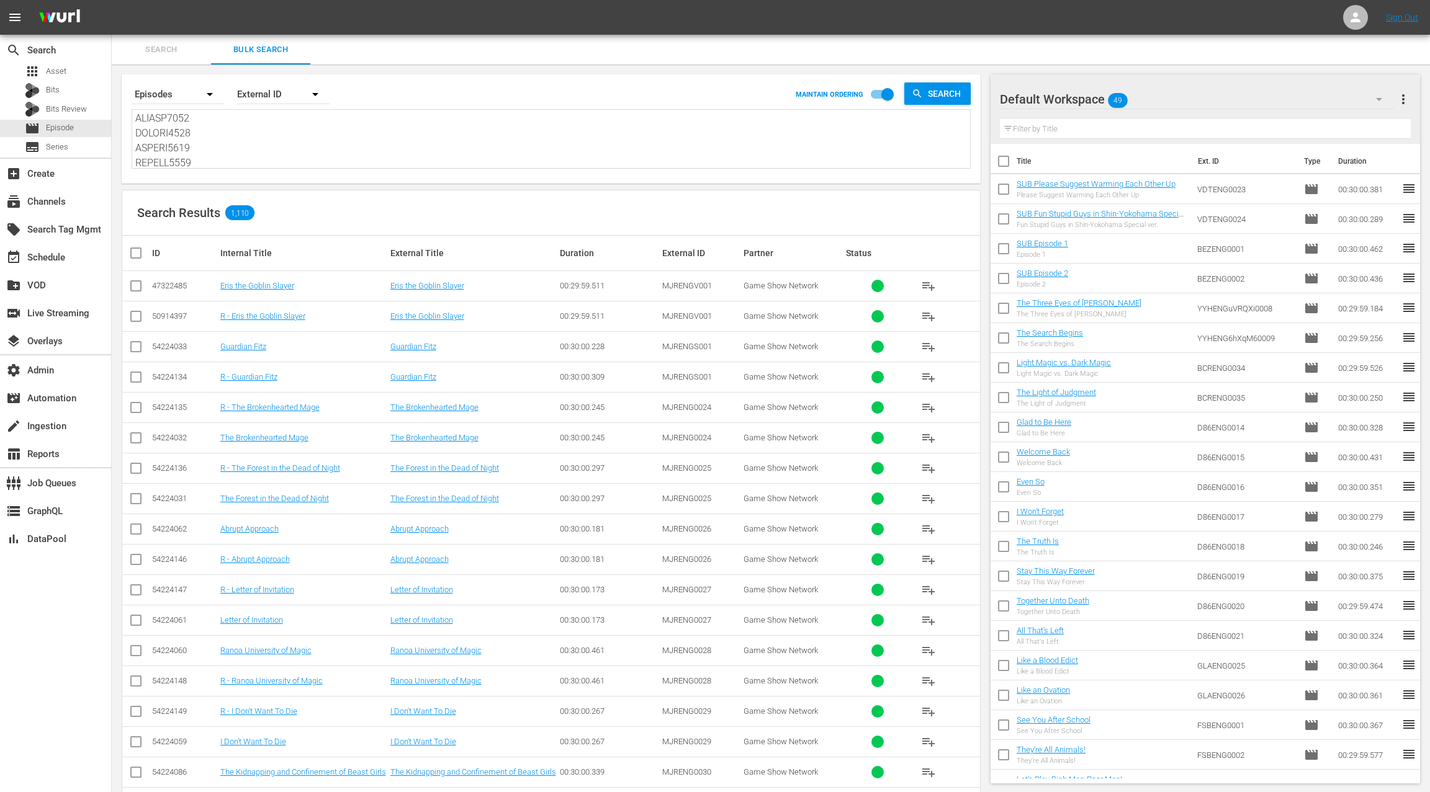
click at [228, 251] on div "Internal Title" at bounding box center [303, 253] width 166 height 10
drag, startPoint x: 228, startPoint y: 251, endPoint x: 289, endPoint y: 258, distance: 60.6
click at [289, 258] on th "Internal Title" at bounding box center [303, 253] width 170 height 35
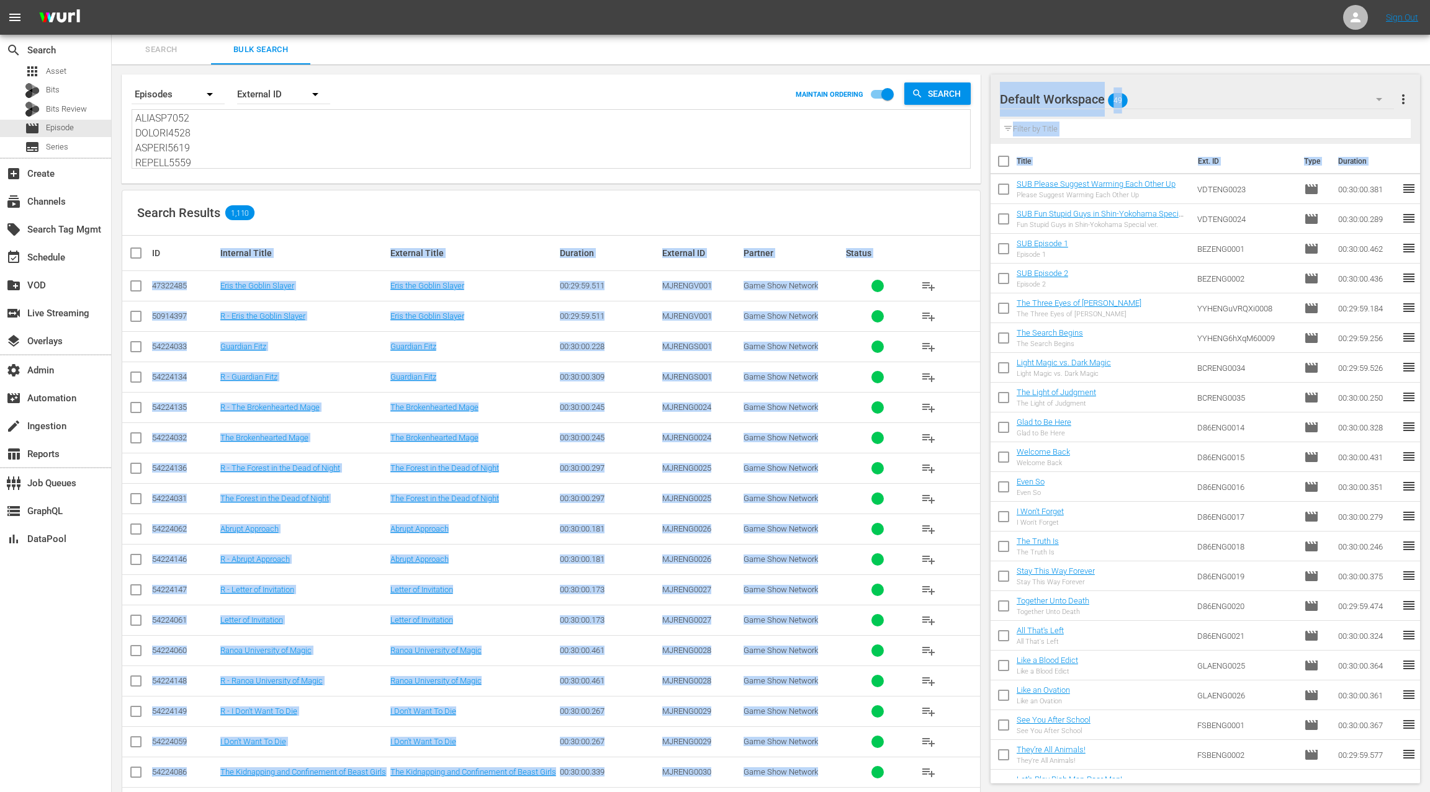
copy body "Internal Title External Title Duration External ID Partner Status 47322485 Eris…"
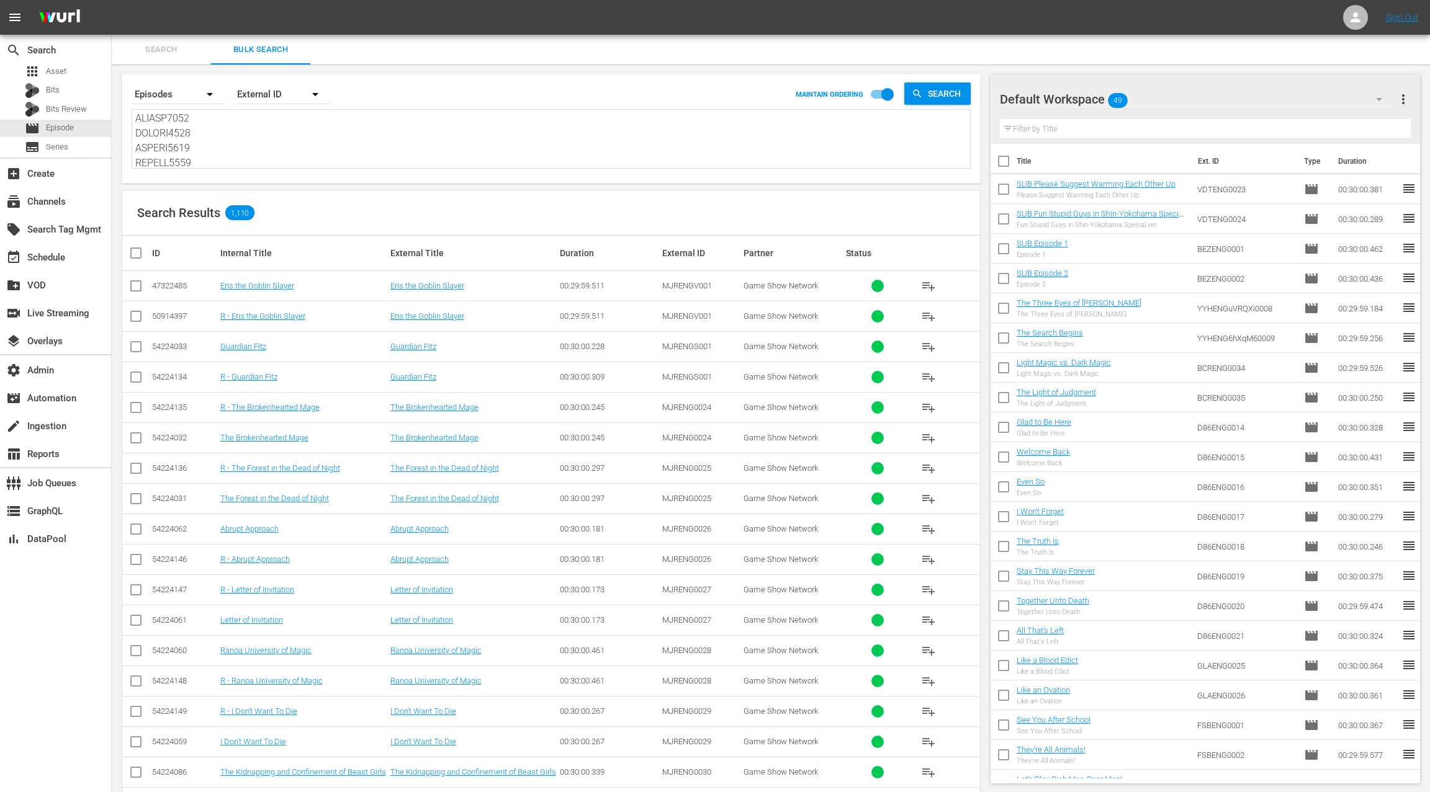
click at [354, 155] on textarea at bounding box center [552, 140] width 835 height 56
paste textarea "SCASIM0009 SCASIM0010 SCASIM0011 SCASIM0012 SAYENG0001 SAYENG0002 SAYENG0003 SA…"
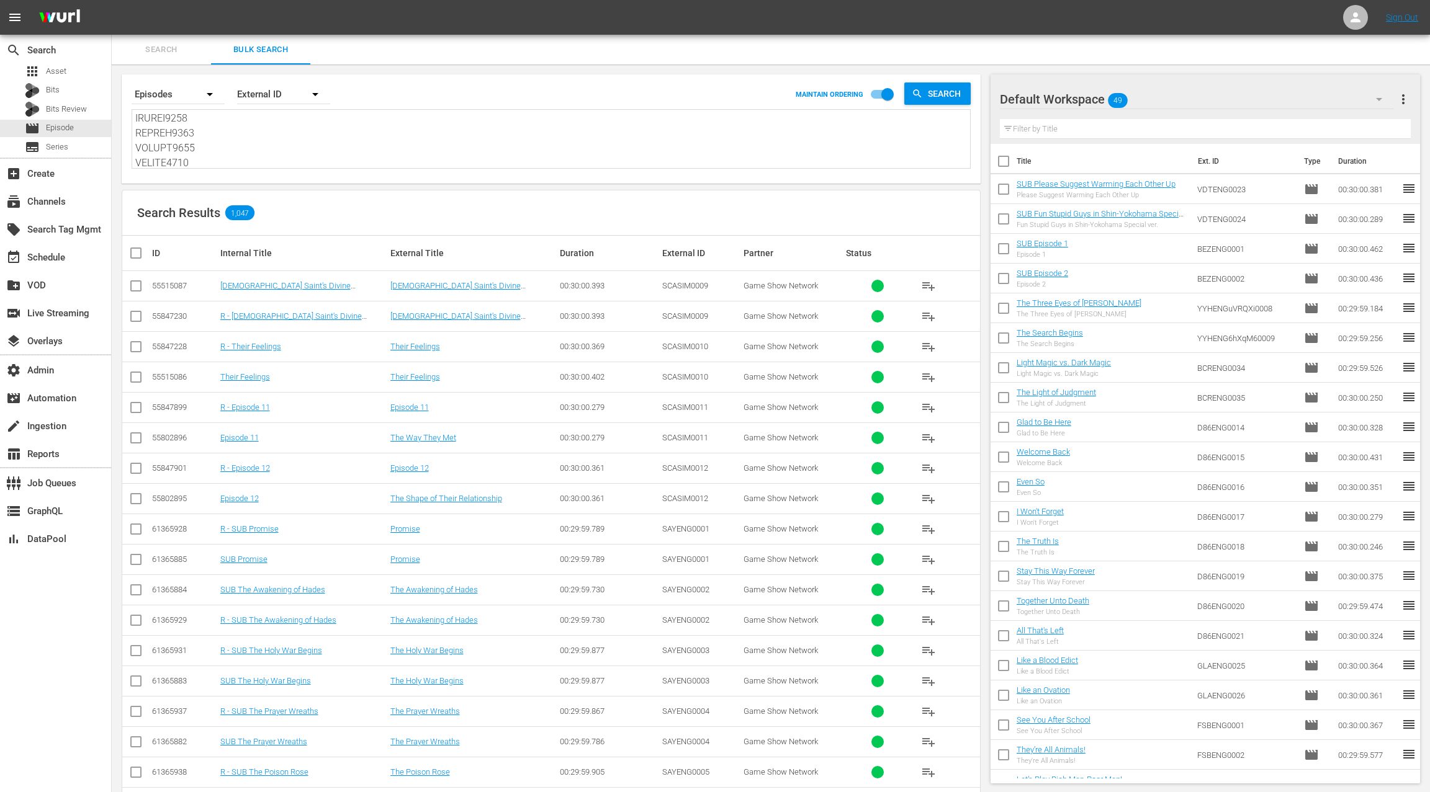
click at [230, 254] on div "Internal Title" at bounding box center [303, 253] width 166 height 10
drag, startPoint x: 230, startPoint y: 254, endPoint x: 297, endPoint y: 254, distance: 67.6
click at [298, 254] on div "Internal Title" at bounding box center [303, 253] width 166 height 10
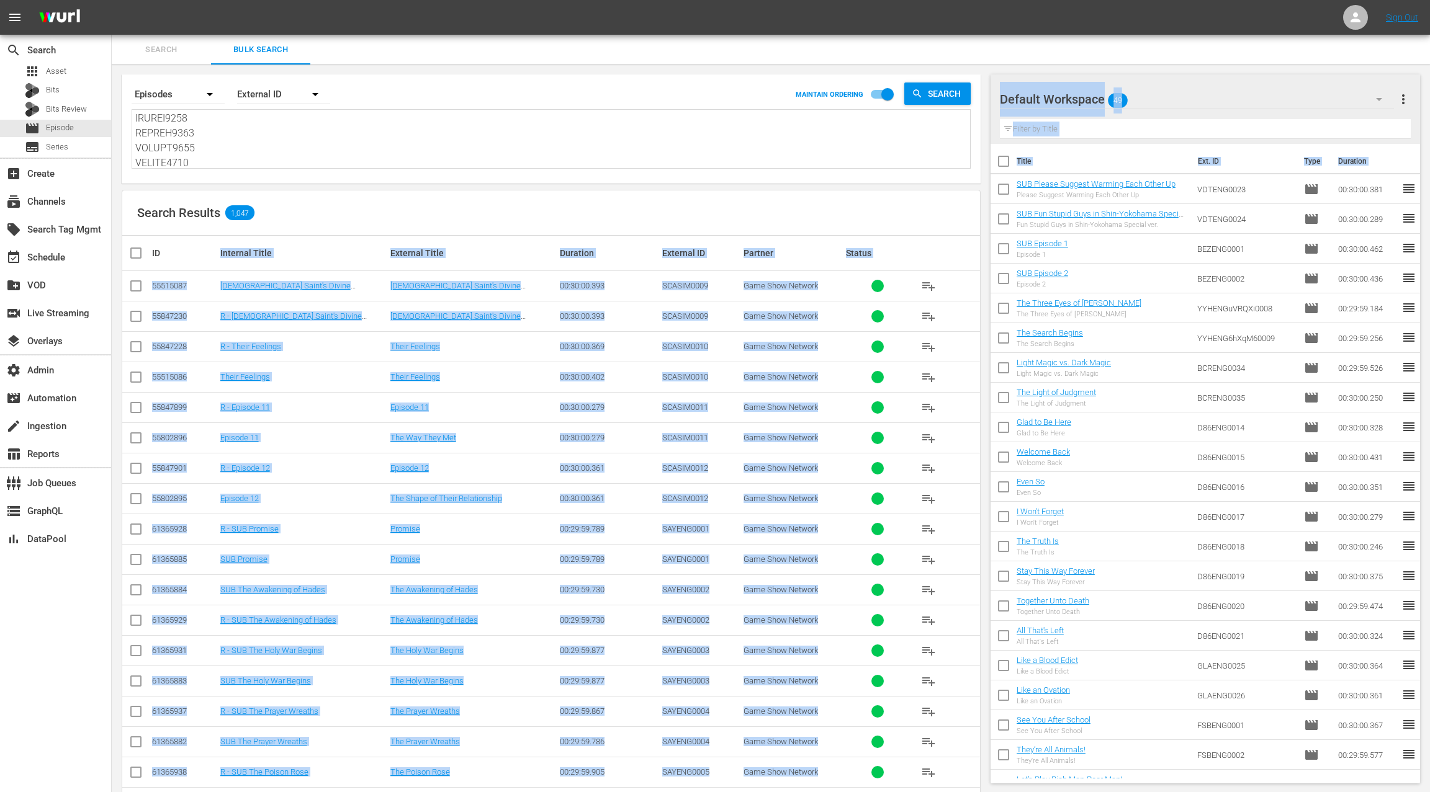
copy body "Internal Title External Title Duration External ID Partner Status 55515087 [DEM…"
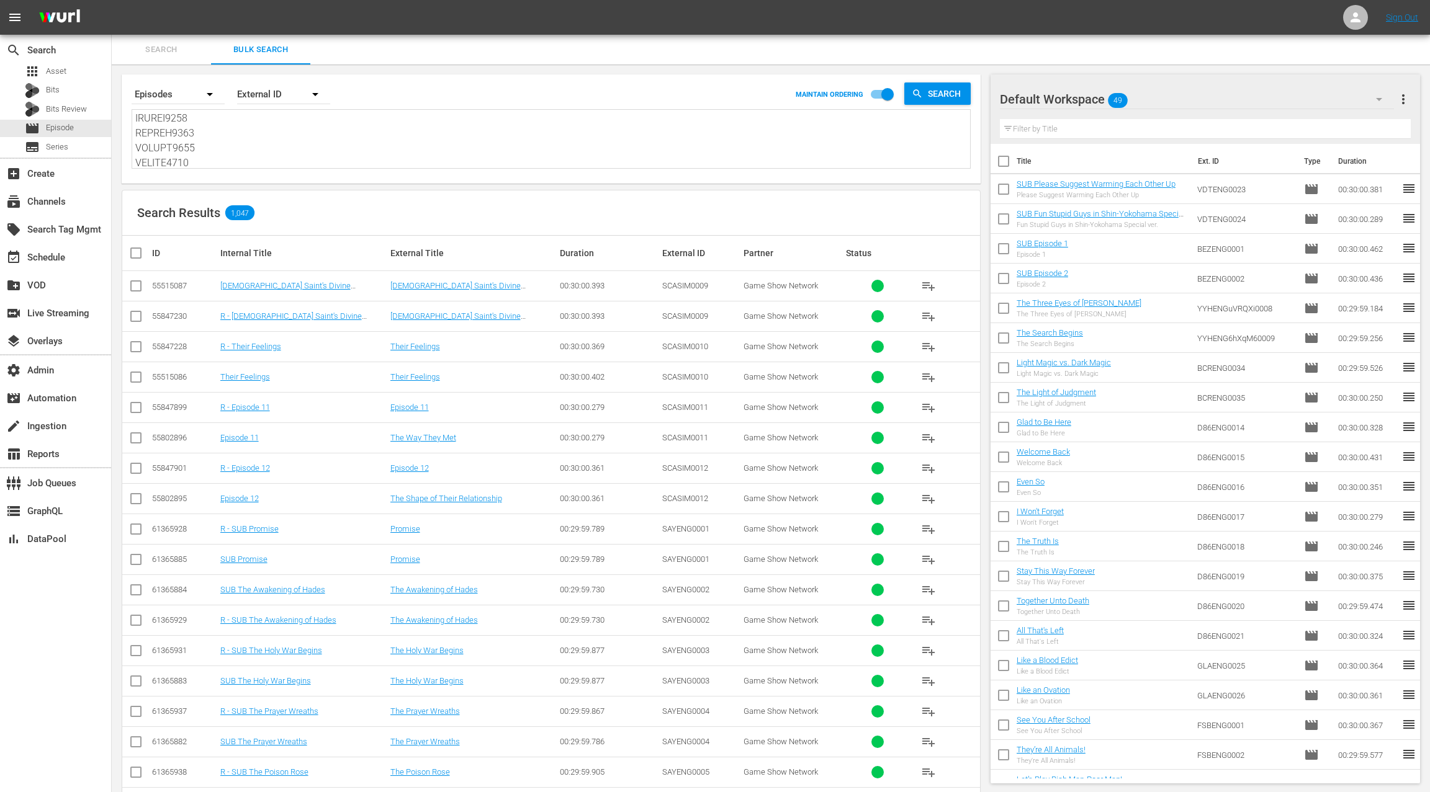
click at [288, 145] on textarea at bounding box center [552, 140] width 835 height 56
paste textarea "DPTENG0037 GJSSIM0001 GJSSIM0002 GJSSIM0003 GJSSIM0004 GJSSIM0005 GJSSIM0006 GJ…"
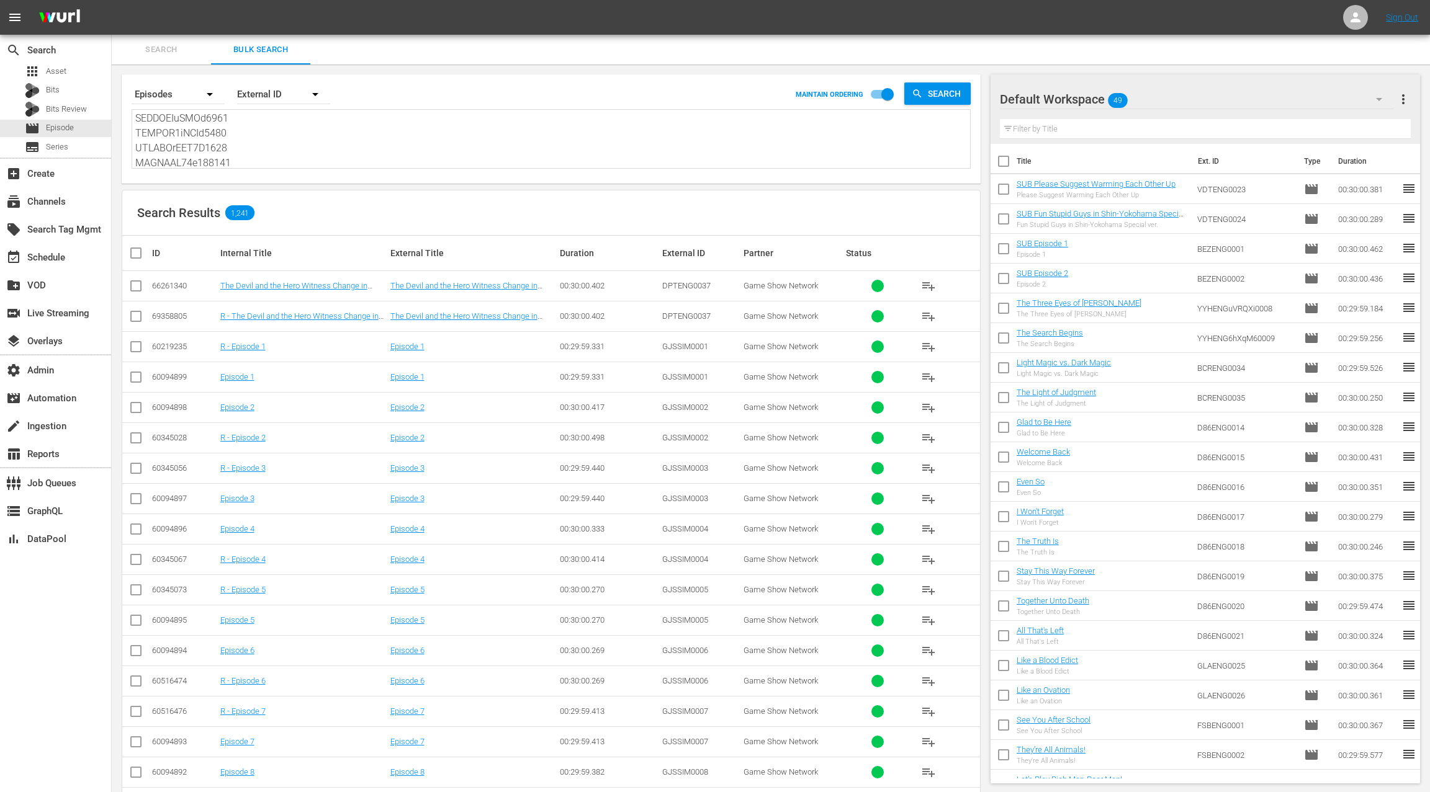
click at [236, 254] on div "Internal Title" at bounding box center [303, 253] width 166 height 10
drag, startPoint x: 237, startPoint y: 254, endPoint x: 284, endPoint y: 256, distance: 46.6
click at [282, 256] on div "Internal Title" at bounding box center [303, 253] width 166 height 10
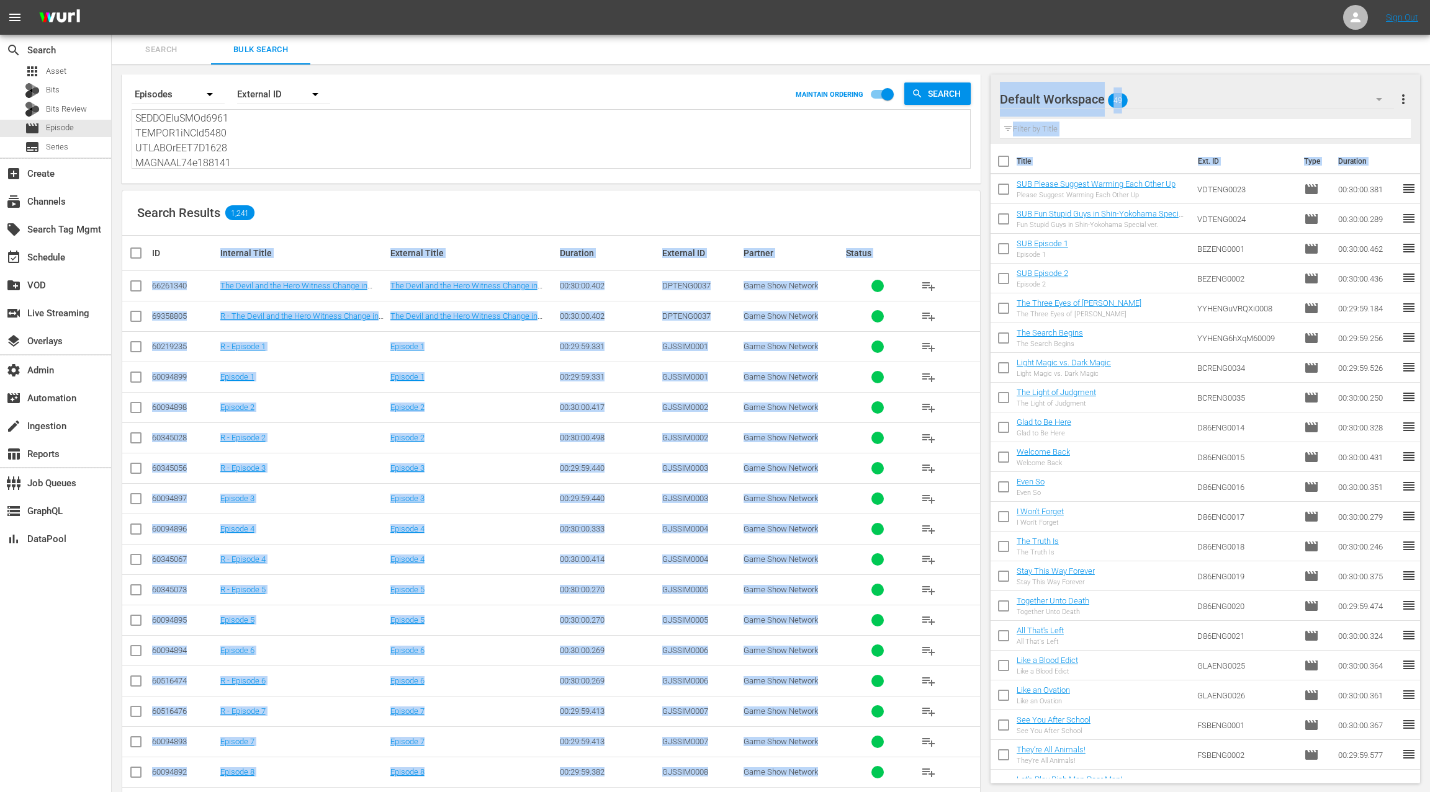
copy body "Internal Title External Title Duration External ID Partner Status 66261340 The …"
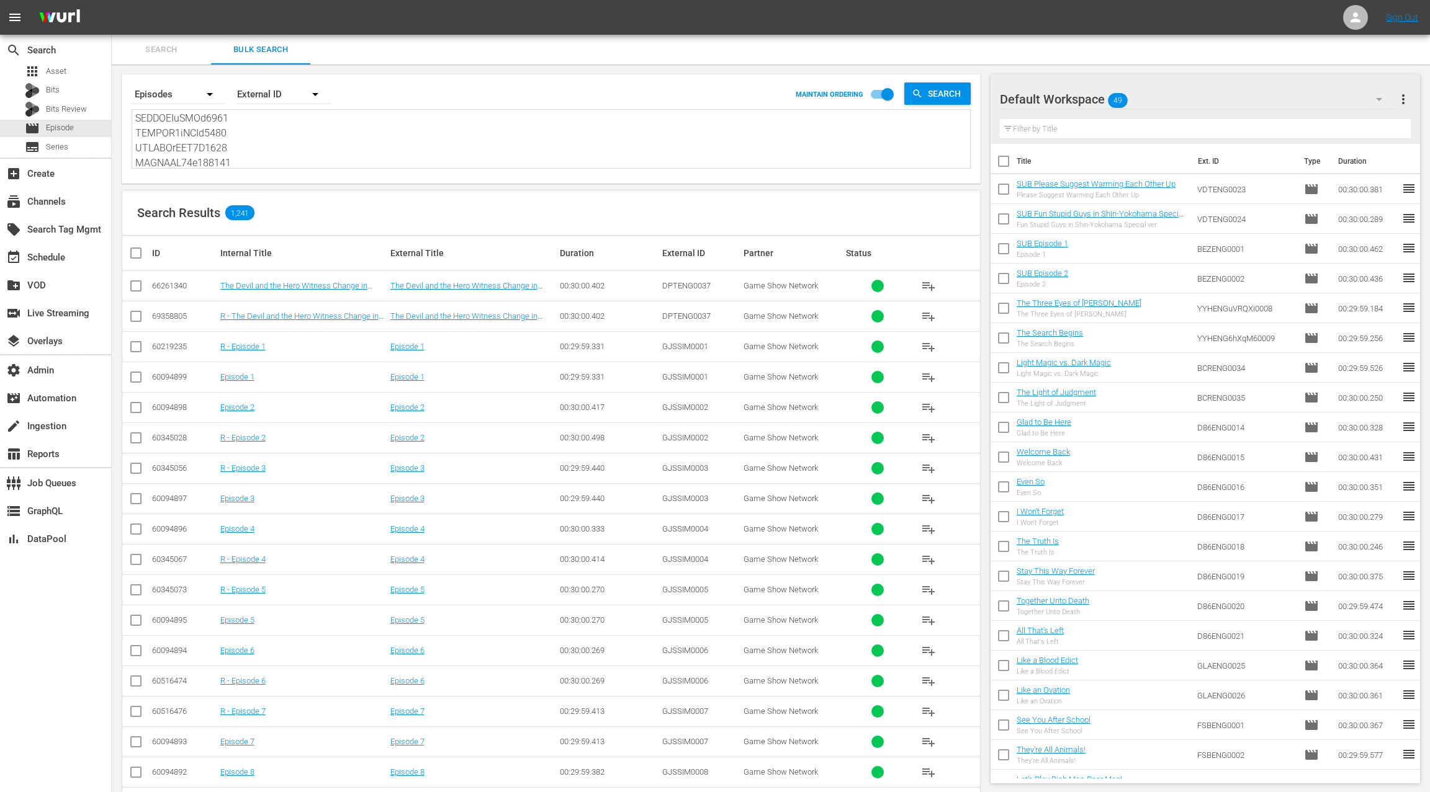
click at [281, 145] on textarea at bounding box center [552, 140] width 835 height 56
paste textarea "47501646 47501649 47501650 47501651 48610099 48610101 48610103 48610104 4874078…"
click at [271, 94] on div "External ID" at bounding box center [283, 94] width 93 height 35
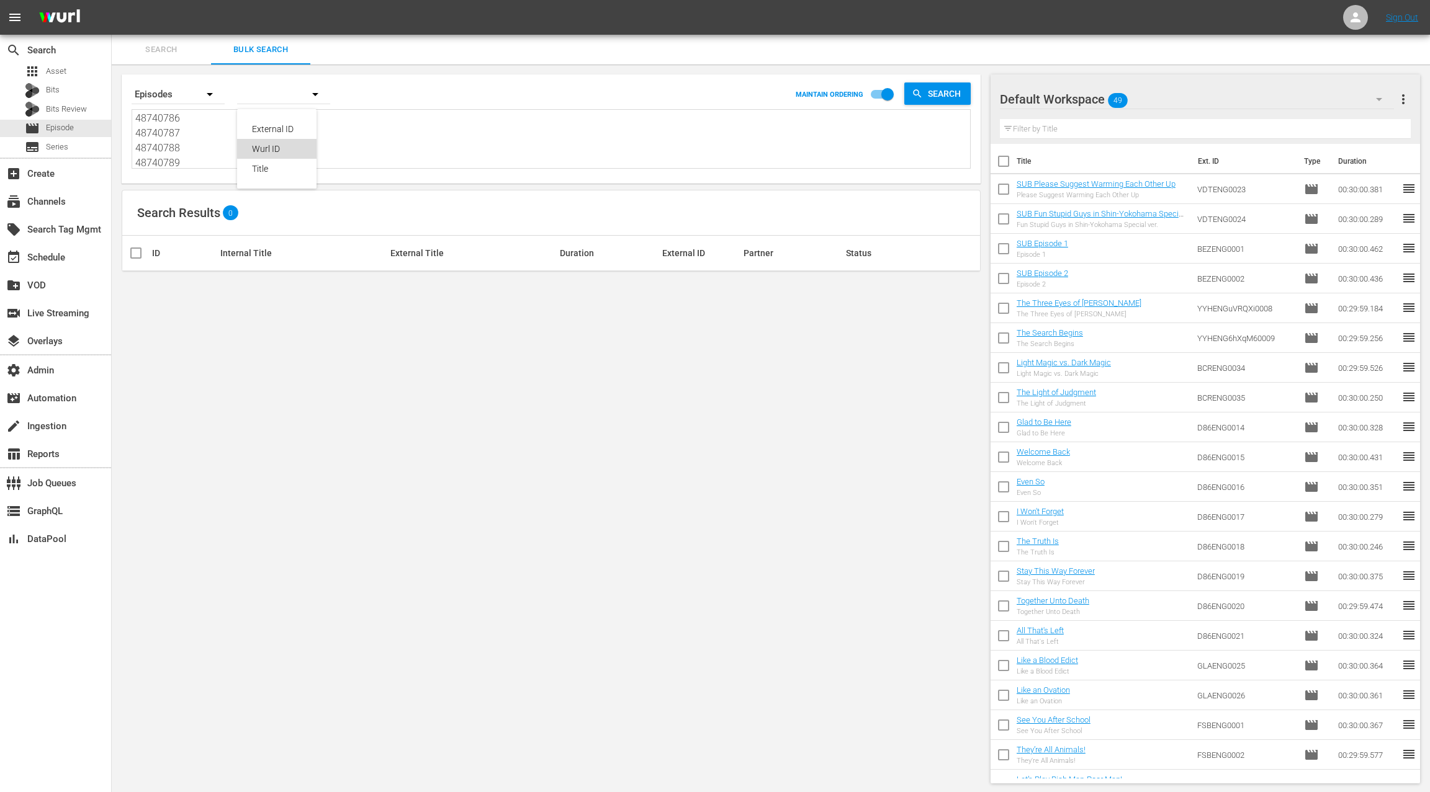
click at [277, 148] on div "Wurl ID" at bounding box center [277, 149] width 50 height 20
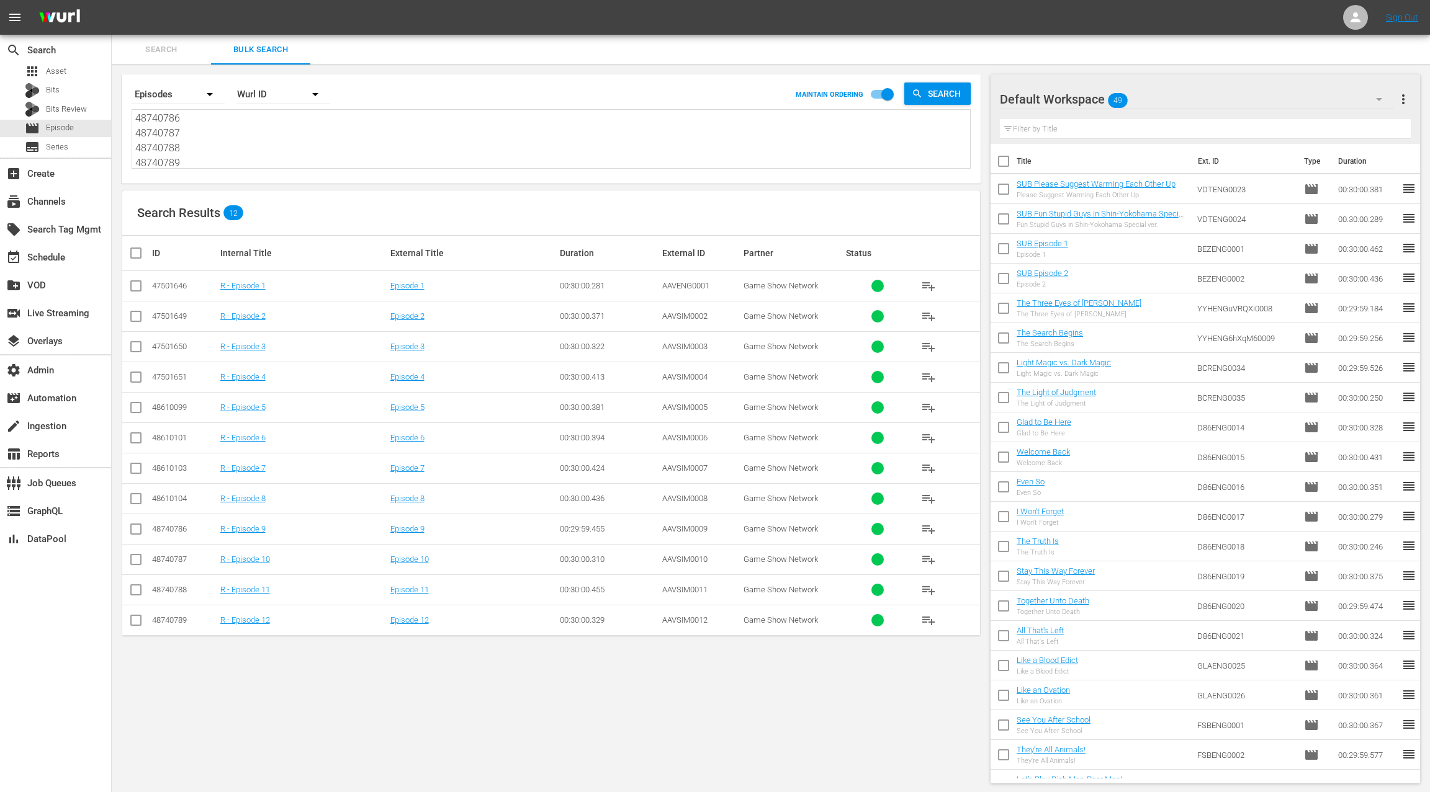
click at [213, 129] on textarea "47501646 47501649 47501650 47501651 48610099 48610101 48610103 48610104 4874078…" at bounding box center [552, 140] width 835 height 56
paste textarea "60094376"
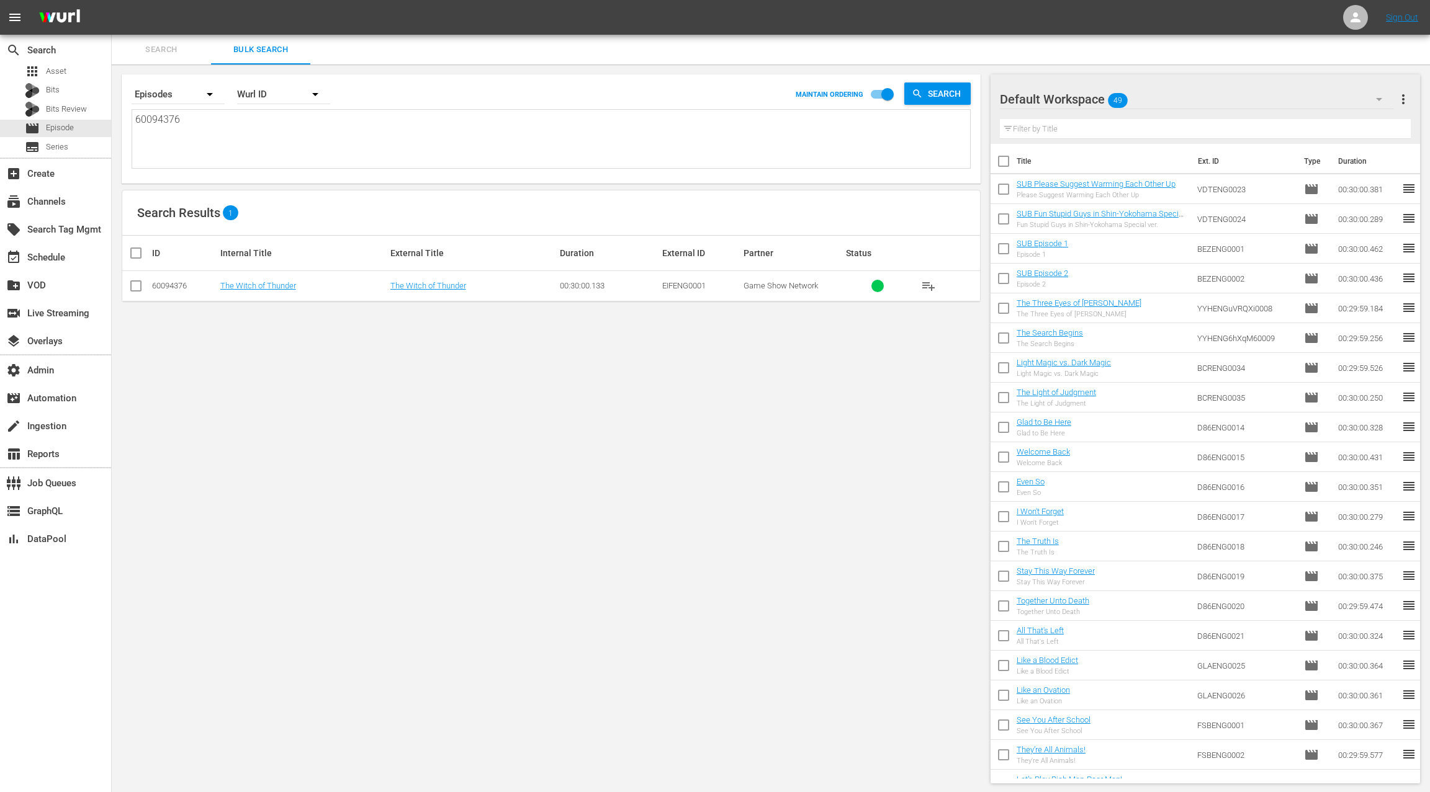
type textarea "60094376"
